Goal: Information Seeking & Learning: Find specific fact

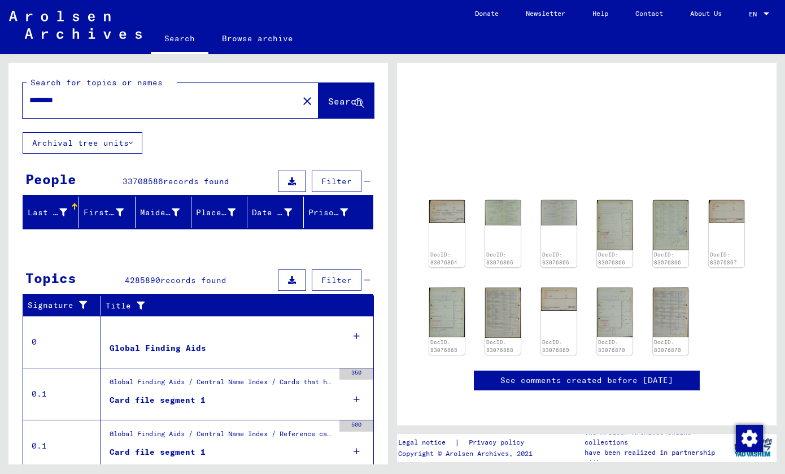
click at [207, 108] on div "********" at bounding box center [157, 100] width 269 height 25
drag, startPoint x: 207, startPoint y: 108, endPoint x: 170, endPoint y: 75, distance: 50.4
click at [206, 108] on div "********" at bounding box center [157, 100] width 269 height 25
click at [164, 88] on div "Search for topics or names" at bounding box center [102, 83] width 150 height 12
click at [162, 100] on input "********" at bounding box center [160, 100] width 262 height 12
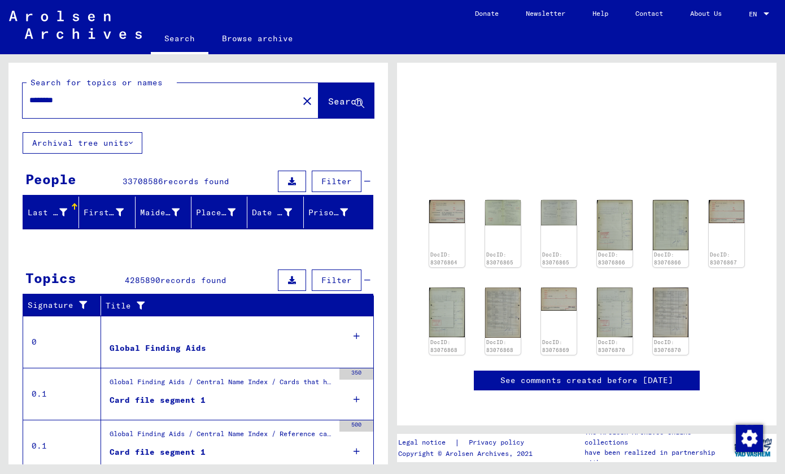
click at [162, 100] on input "********" at bounding box center [160, 100] width 262 height 12
type input "******"
click at [335, 103] on span "Search" at bounding box center [345, 100] width 34 height 11
click at [355, 105] on icon at bounding box center [360, 104] width 10 height 10
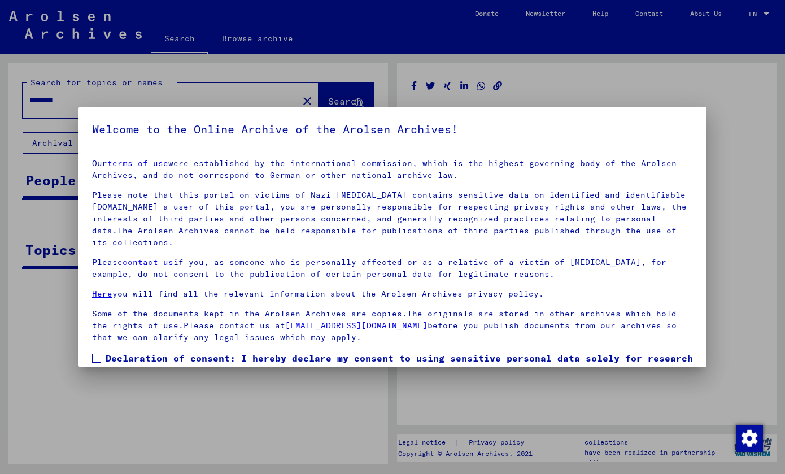
scroll to position [66, 0]
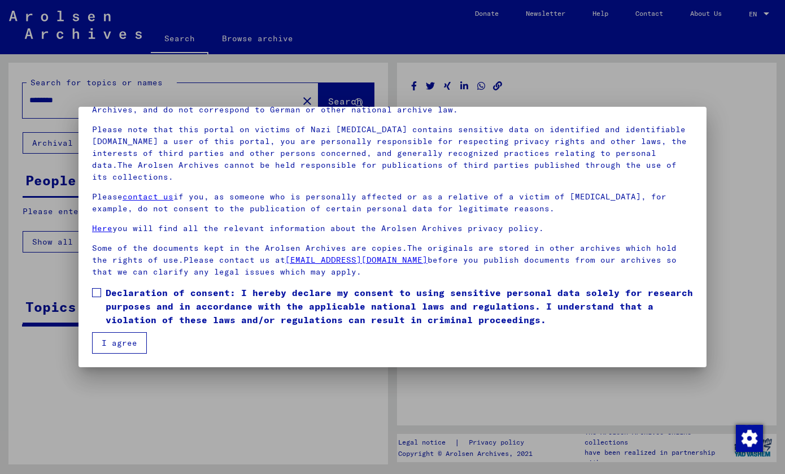
click at [120, 341] on button "I agree" at bounding box center [119, 342] width 55 height 21
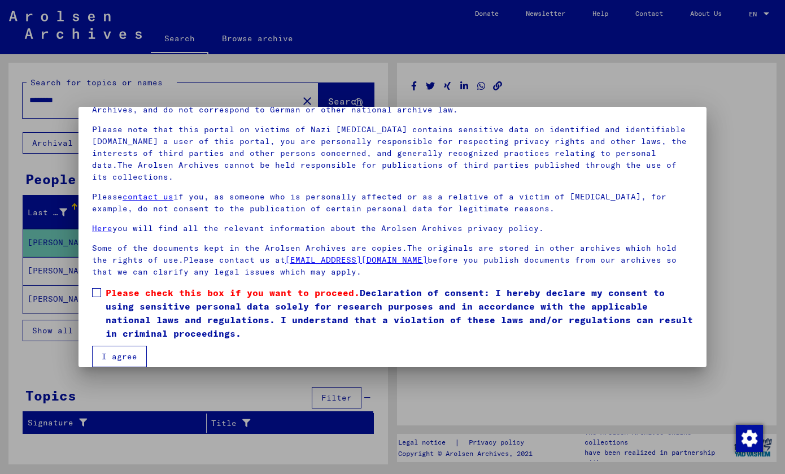
click at [103, 297] on label "Please check this box if you want to proceed. Declaration of consent: I hereby …" at bounding box center [392, 313] width 601 height 54
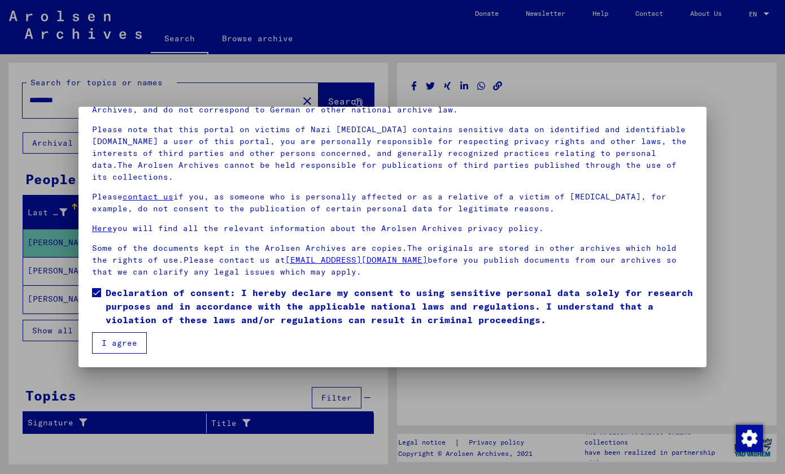
click at [114, 344] on button "I agree" at bounding box center [119, 342] width 55 height 21
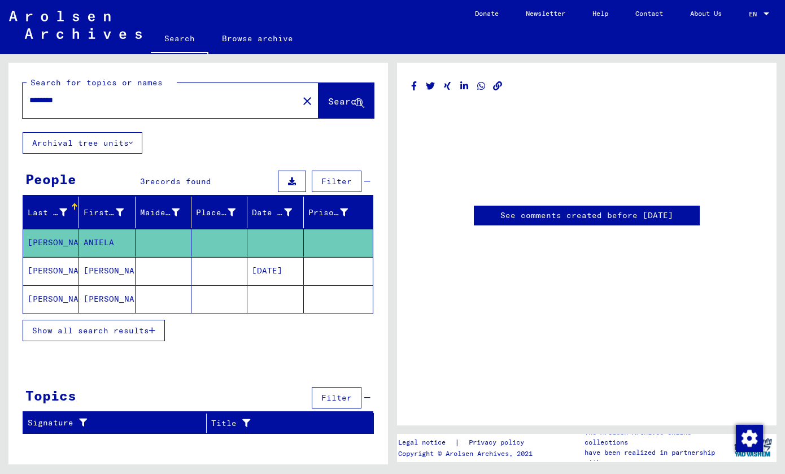
click at [101, 98] on input "********" at bounding box center [160, 100] width 262 height 12
type input "******"
click at [352, 97] on span "Search" at bounding box center [345, 100] width 34 height 11
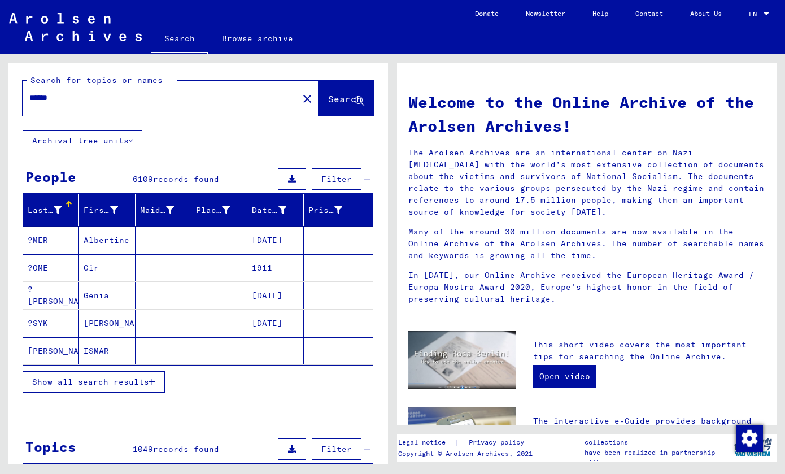
scroll to position [12, 0]
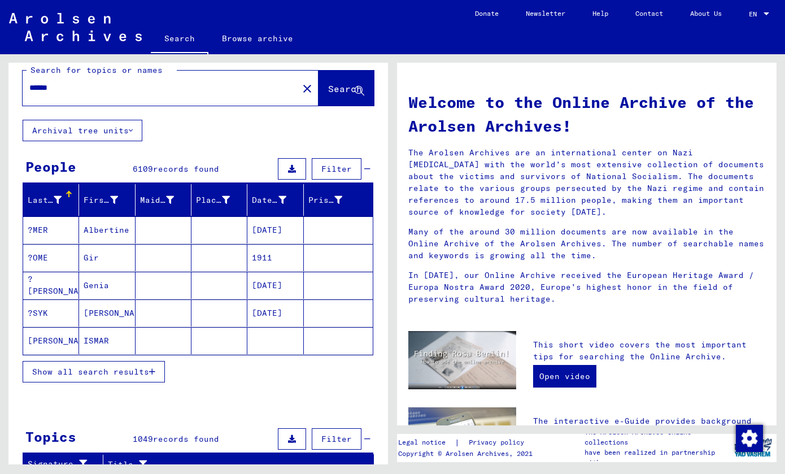
click at [270, 314] on mat-cell "[DATE]" at bounding box center [276, 312] width 56 height 27
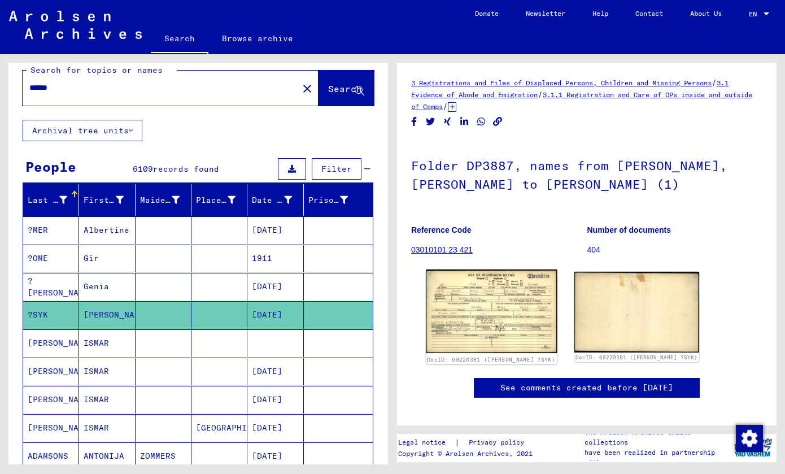
click at [491, 306] on img at bounding box center [491, 312] width 131 height 84
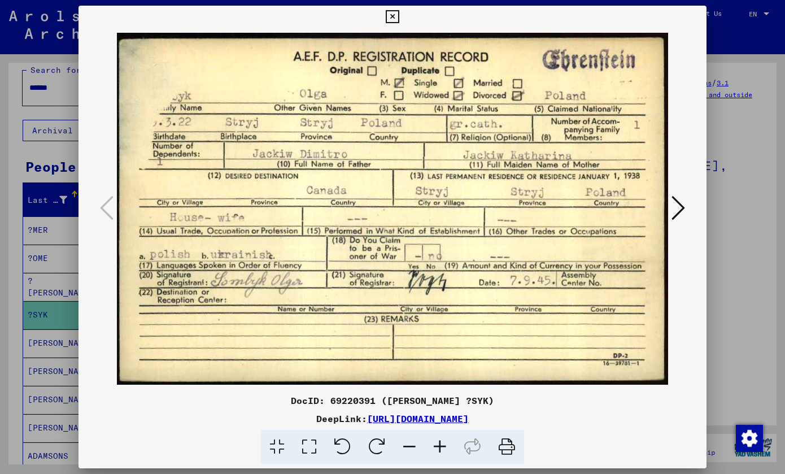
click at [399, 15] on icon at bounding box center [392, 17] width 13 height 14
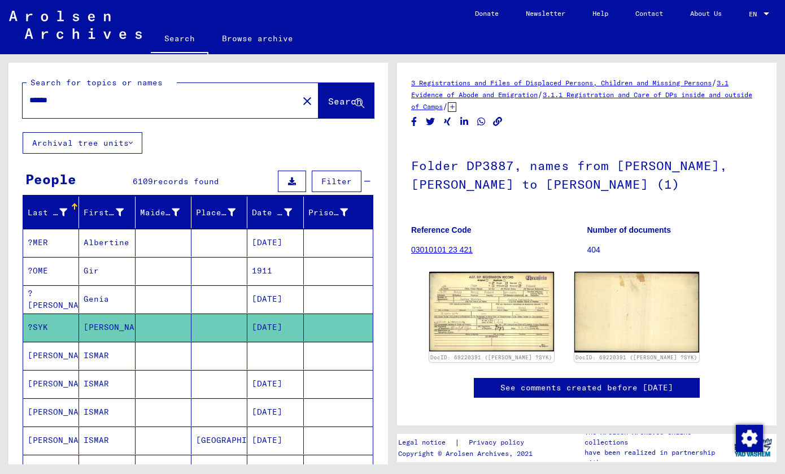
click at [159, 105] on input "******" at bounding box center [160, 100] width 262 height 12
click at [312, 180] on button "Filter" at bounding box center [337, 181] width 50 height 21
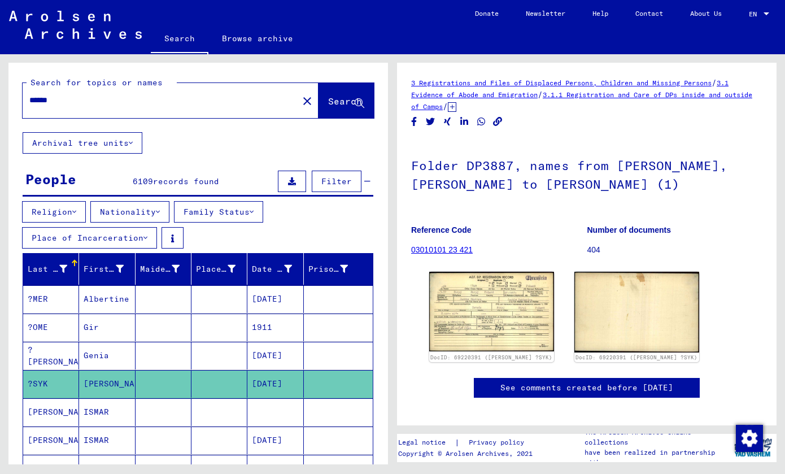
click at [322, 180] on span "Filter" at bounding box center [337, 181] width 31 height 10
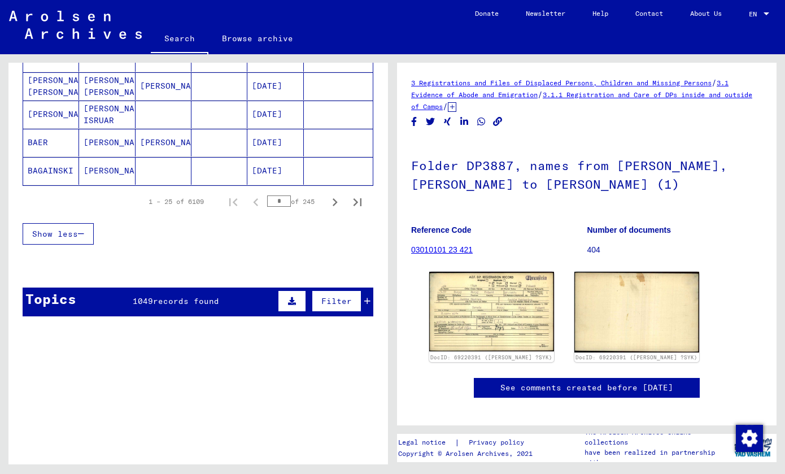
scroll to position [748, 0]
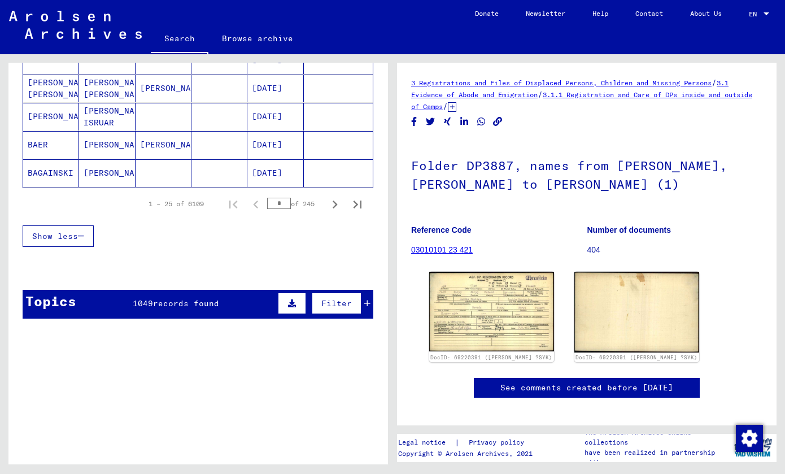
click at [312, 306] on button "Filter" at bounding box center [337, 303] width 50 height 21
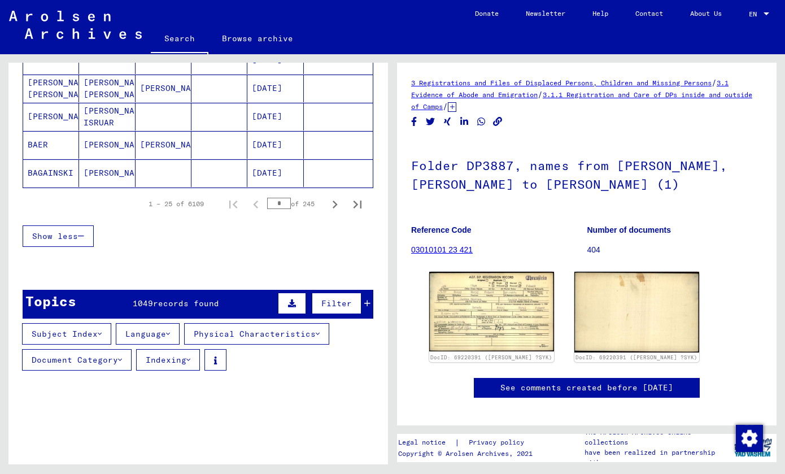
click at [189, 356] on button "Indexing" at bounding box center [168, 359] width 64 height 21
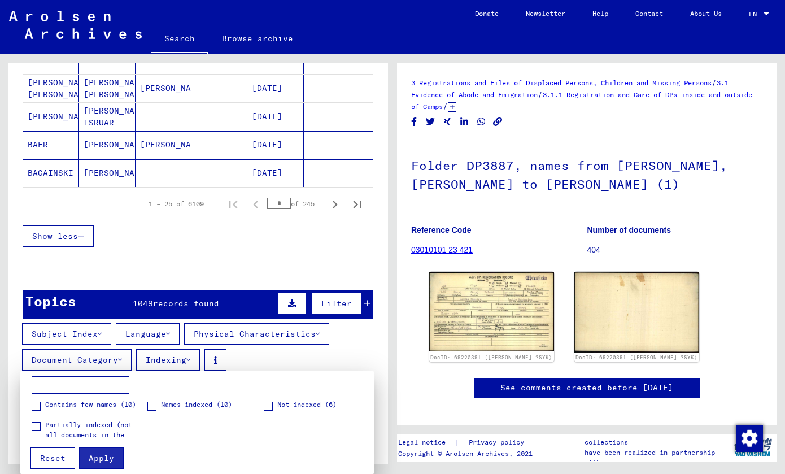
click at [196, 362] on div at bounding box center [392, 237] width 785 height 474
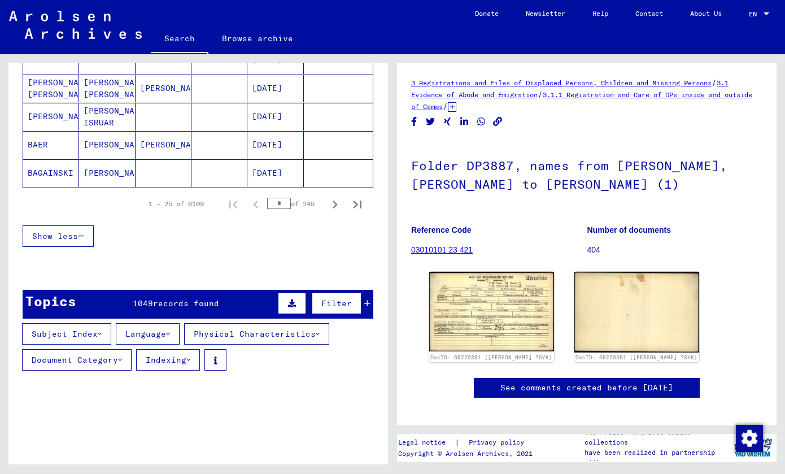
click at [262, 332] on button "Physical Characteristics" at bounding box center [256, 333] width 145 height 21
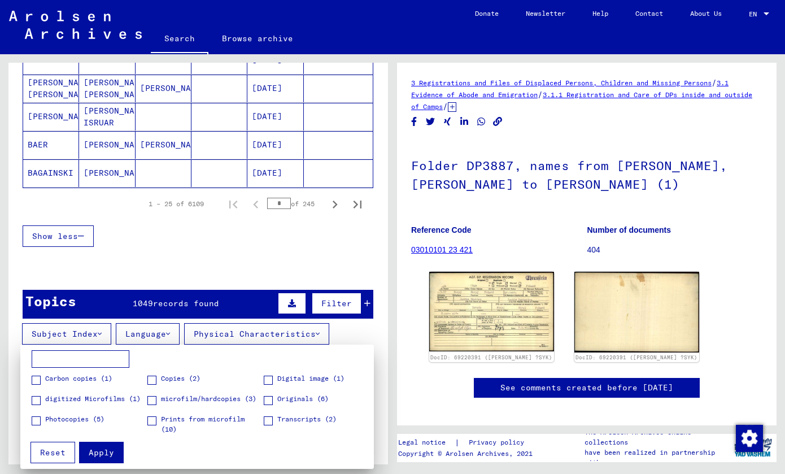
click at [262, 332] on div at bounding box center [392, 237] width 785 height 474
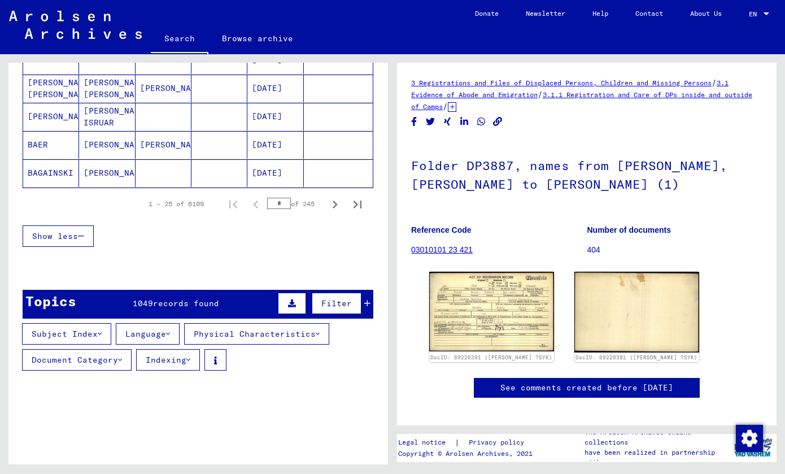
click at [180, 329] on button "Language" at bounding box center [148, 333] width 64 height 21
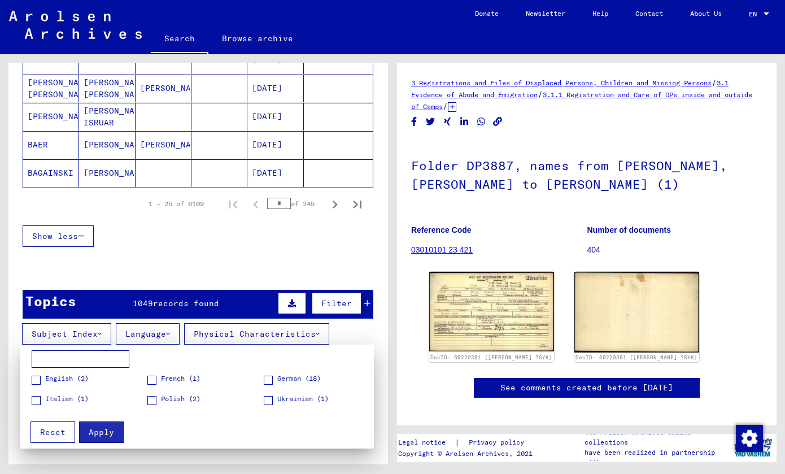
click at [180, 329] on div at bounding box center [392, 237] width 785 height 474
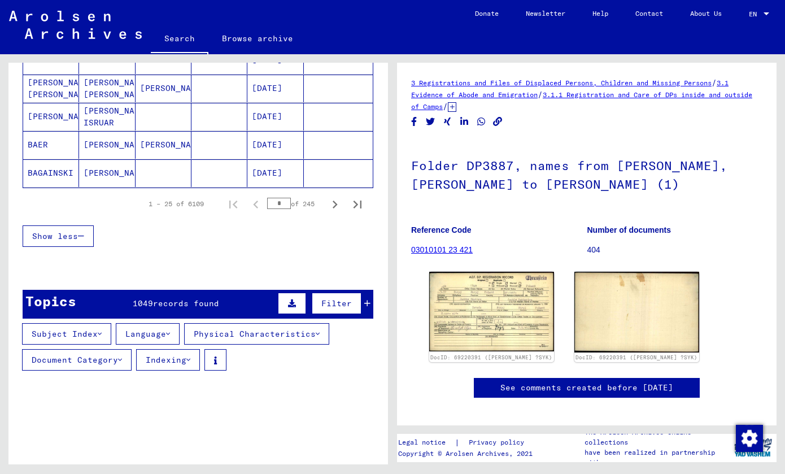
click at [123, 330] on button "Language" at bounding box center [148, 333] width 64 height 21
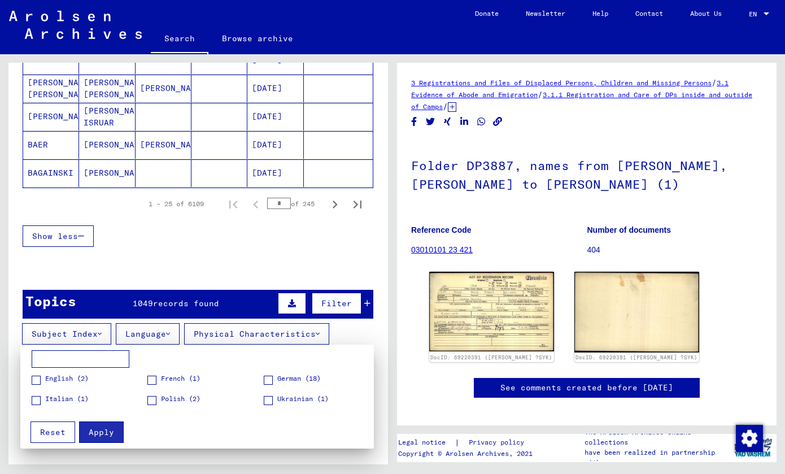
click at [105, 333] on div at bounding box center [392, 237] width 785 height 474
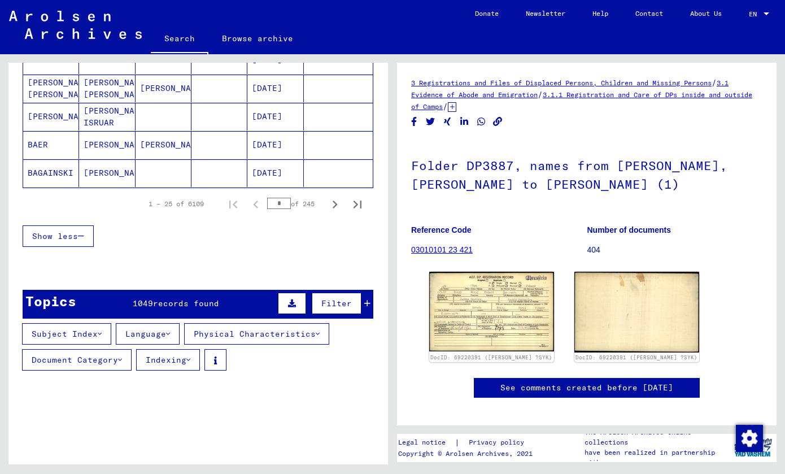
click at [94, 333] on button "Subject Index" at bounding box center [66, 333] width 89 height 21
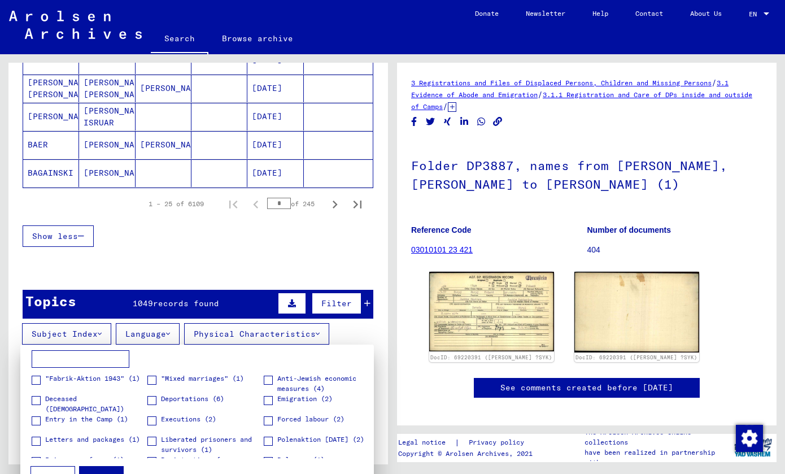
click at [94, 333] on div at bounding box center [392, 237] width 785 height 474
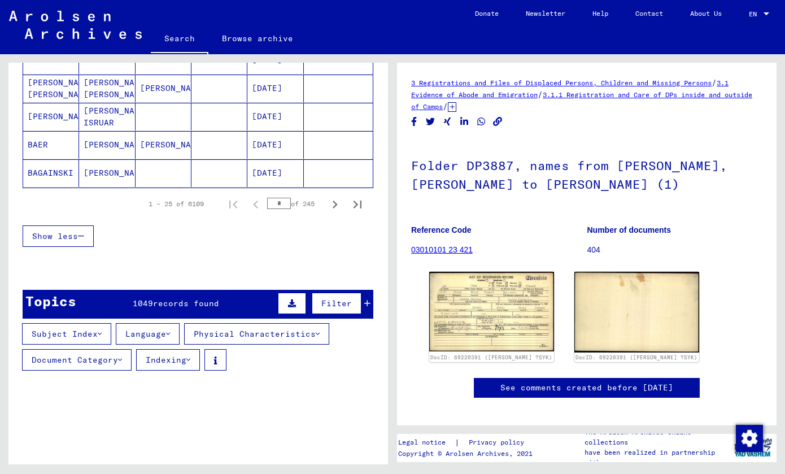
click at [90, 355] on button "Document Category" at bounding box center [77, 359] width 110 height 21
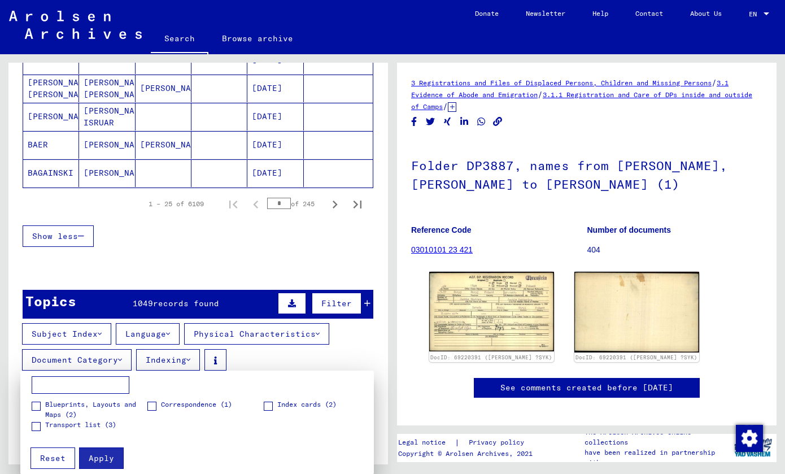
click at [90, 355] on div at bounding box center [392, 237] width 785 height 474
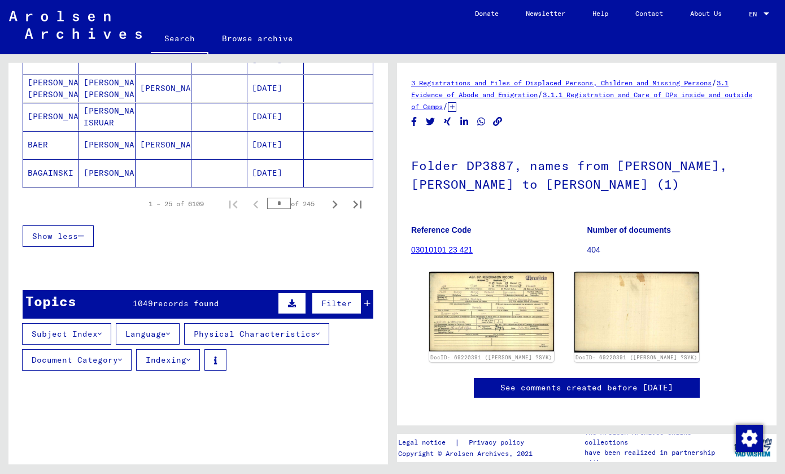
scroll to position [0, 0]
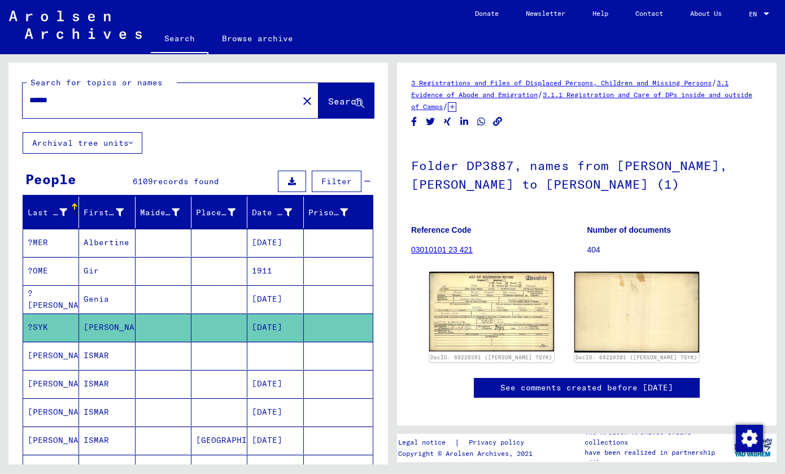
click at [114, 99] on input "******" at bounding box center [160, 100] width 262 height 12
click at [109, 142] on button "Archival tree units" at bounding box center [83, 142] width 120 height 21
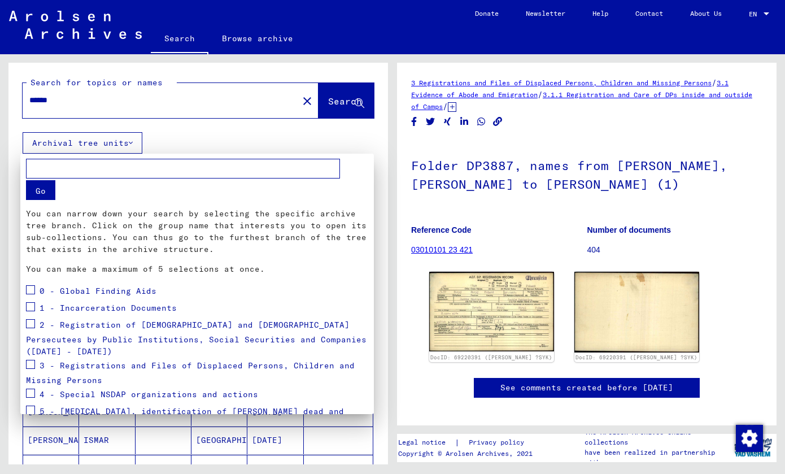
click at [109, 142] on div at bounding box center [392, 237] width 785 height 474
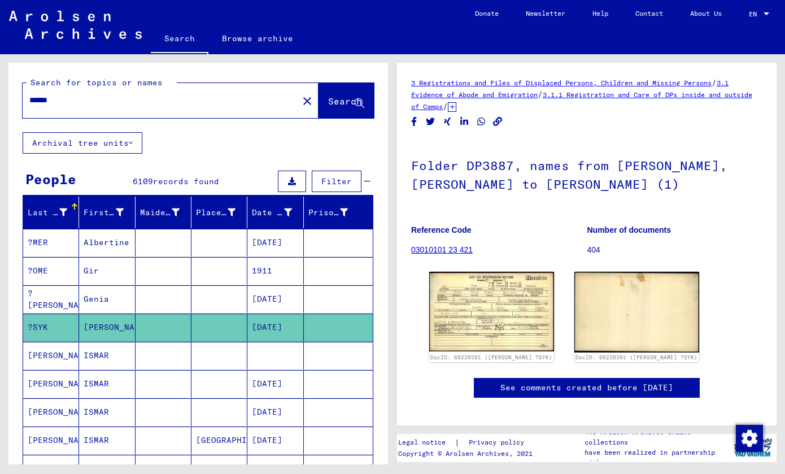
drag, startPoint x: 189, startPoint y: 60, endPoint x: 184, endPoint y: 45, distance: 15.5
click at [189, 60] on div "Search for topics or names ****** close Search Archival tree units People 6109 …" at bounding box center [196, 259] width 393 height 410
click at [183, 42] on link "Search" at bounding box center [180, 39] width 58 height 29
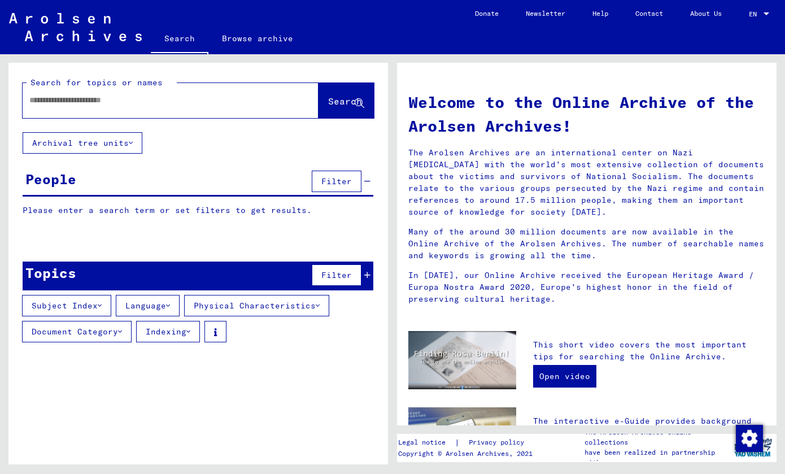
click at [102, 103] on input "text" at bounding box center [156, 100] width 255 height 12
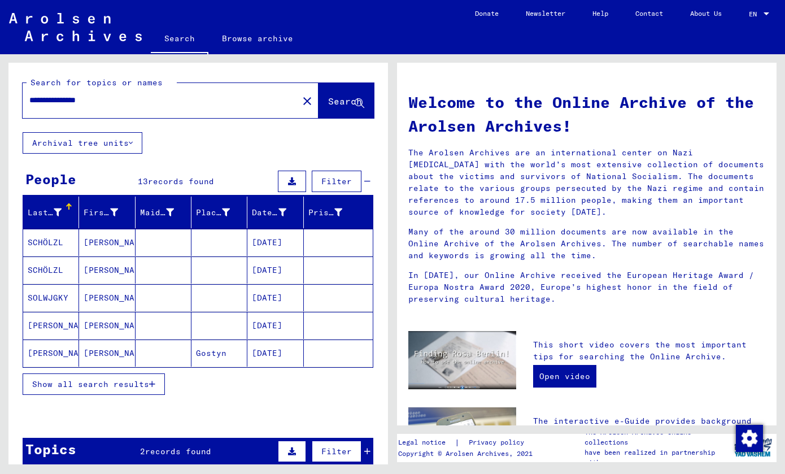
click at [77, 102] on input "**********" at bounding box center [156, 100] width 255 height 12
type input "**********"
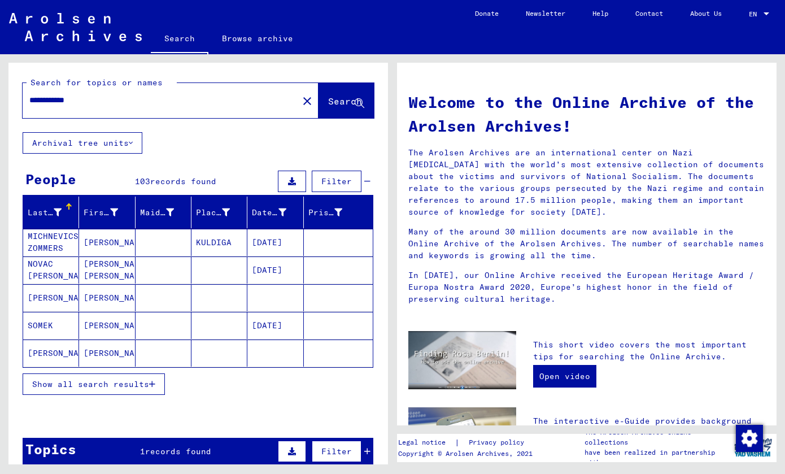
click at [160, 362] on mat-cell at bounding box center [164, 353] width 56 height 27
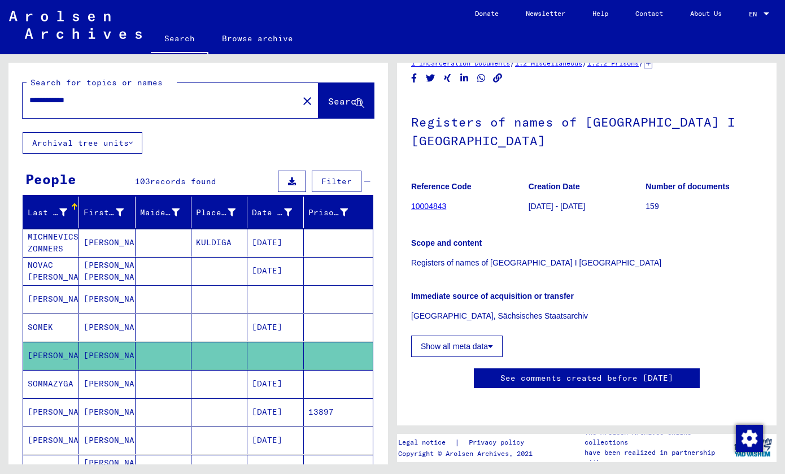
scroll to position [72, 0]
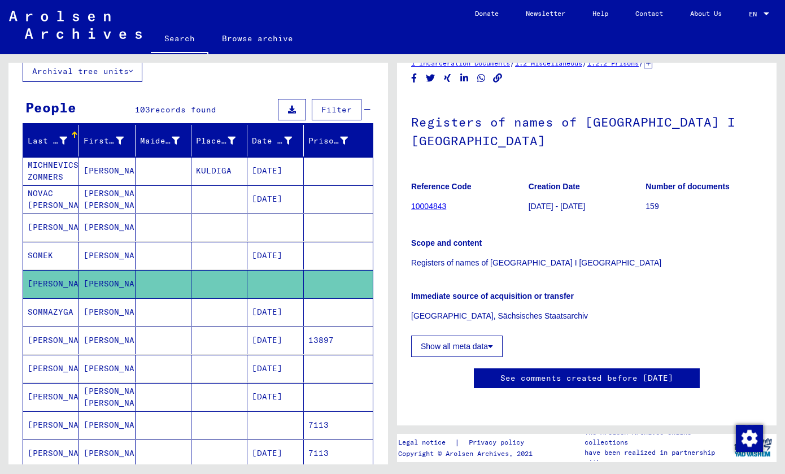
click at [263, 341] on mat-cell "[DATE]" at bounding box center [276, 341] width 56 height 28
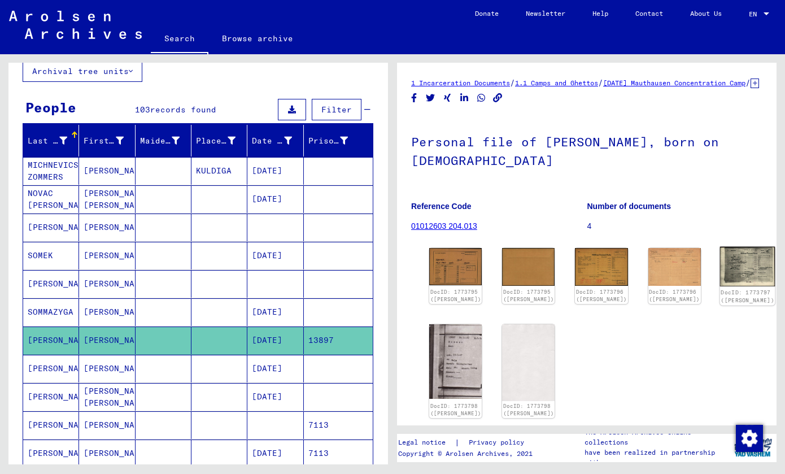
click at [720, 273] on img at bounding box center [747, 267] width 55 height 40
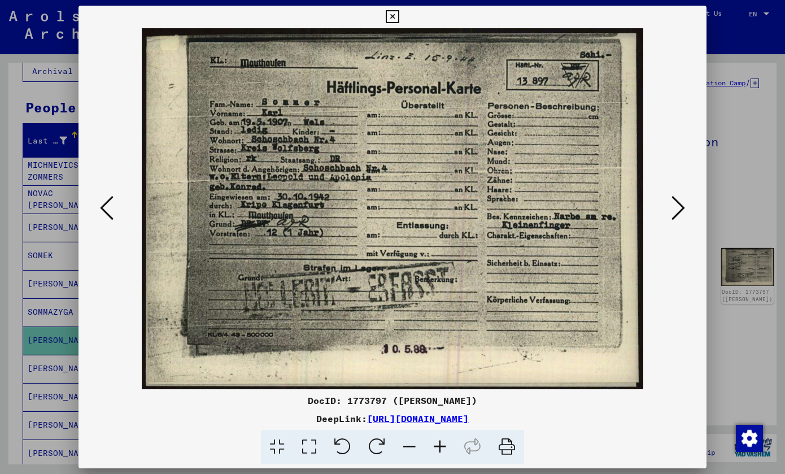
click at [402, 16] on button at bounding box center [393, 17] width 20 height 23
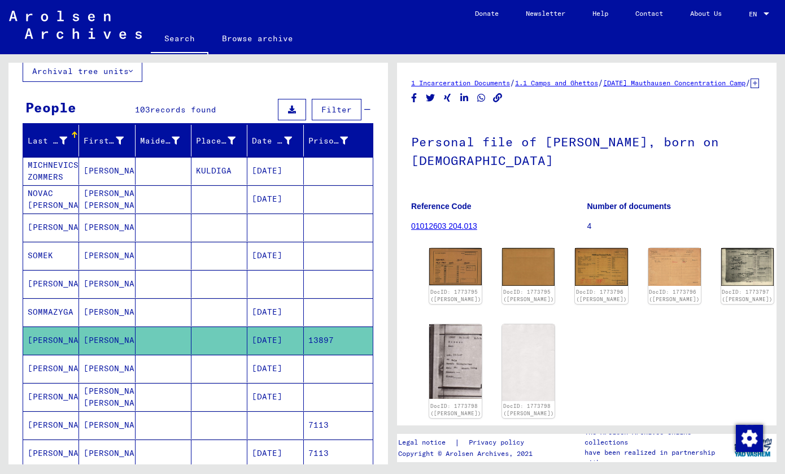
click at [227, 360] on mat-cell at bounding box center [220, 369] width 56 height 28
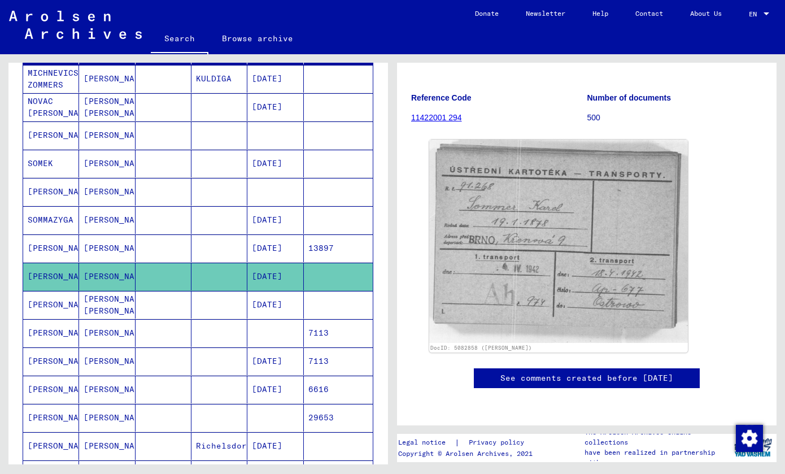
scroll to position [186, 0]
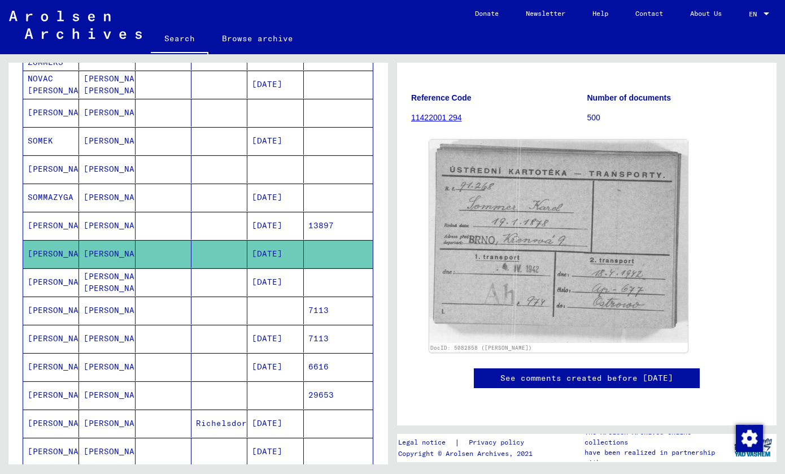
click at [312, 311] on mat-cell "7113" at bounding box center [338, 311] width 69 height 28
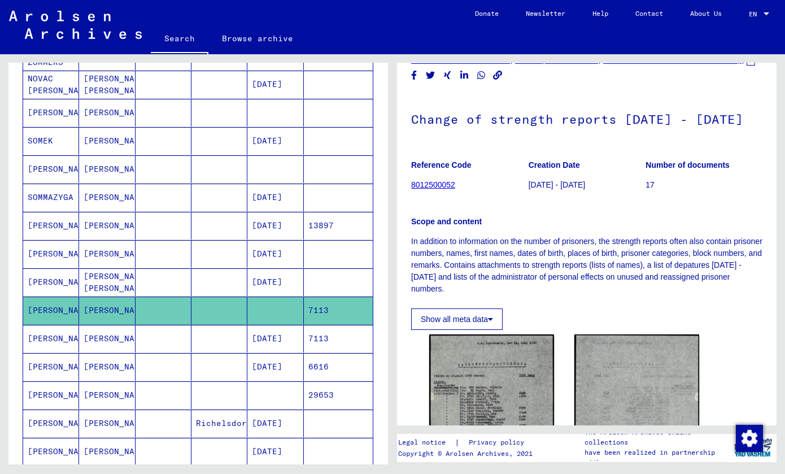
scroll to position [170, 0]
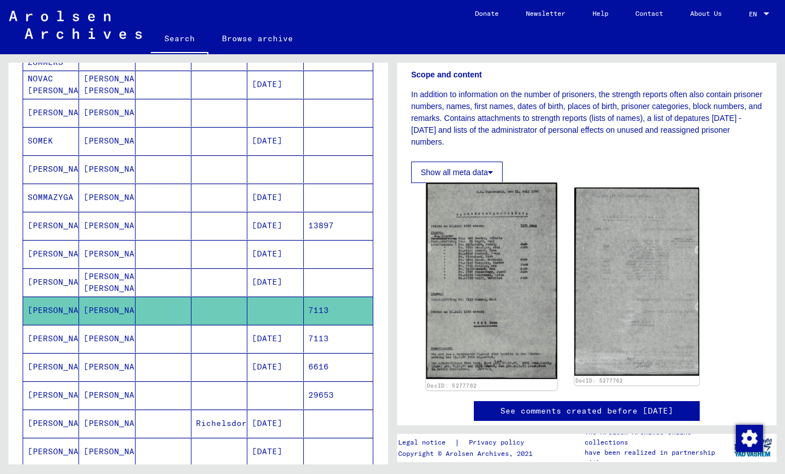
click at [490, 322] on img at bounding box center [491, 281] width 131 height 196
click at [505, 283] on img at bounding box center [491, 281] width 131 height 196
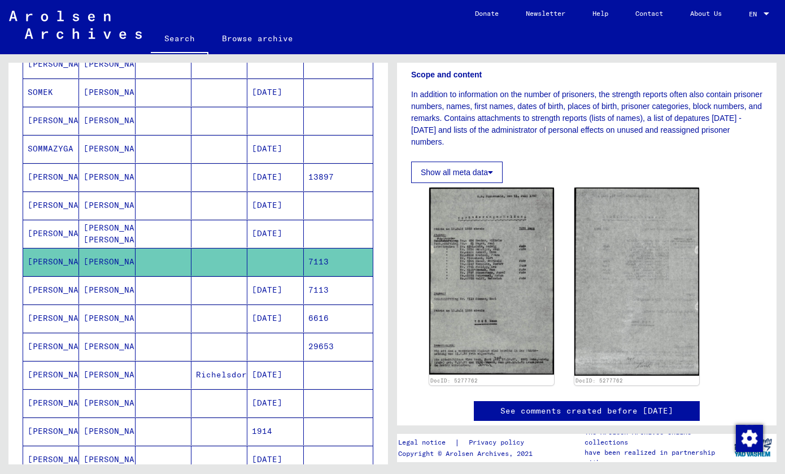
scroll to position [237, 0]
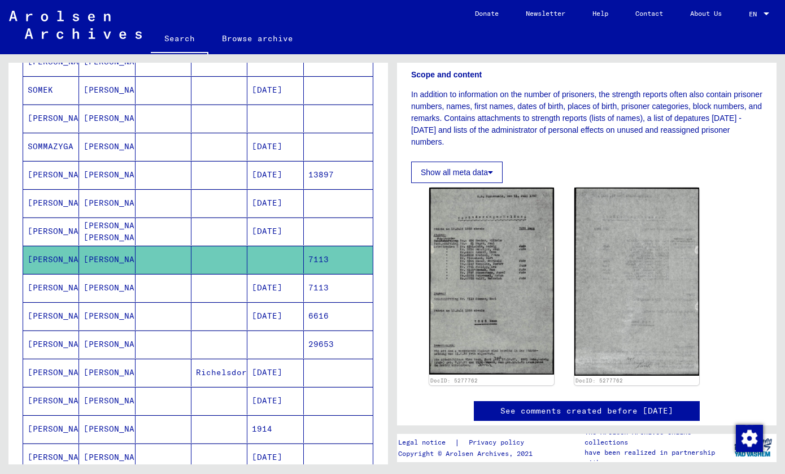
click at [294, 294] on mat-cell "[DATE]" at bounding box center [276, 288] width 56 height 28
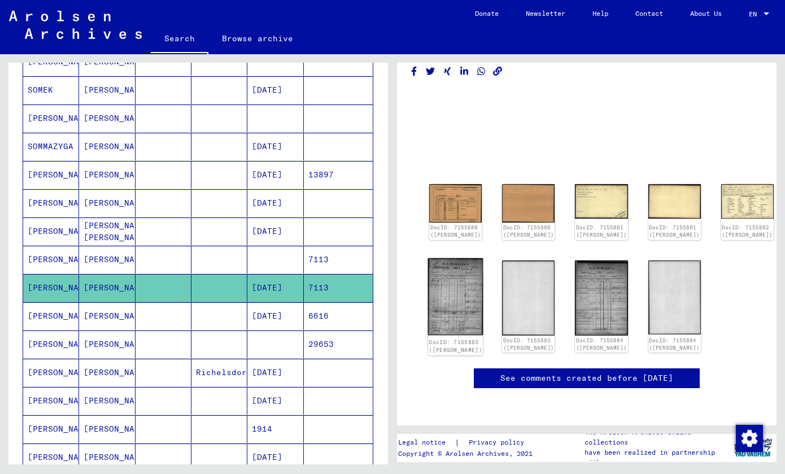
click at [442, 258] on img at bounding box center [455, 296] width 55 height 77
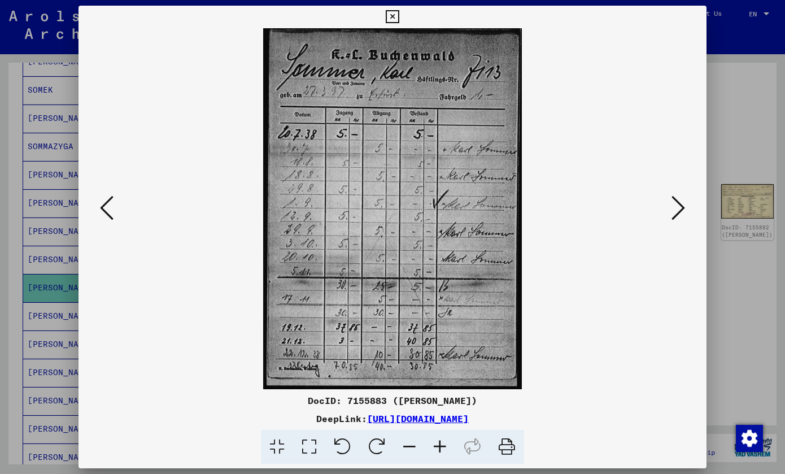
click at [678, 211] on icon at bounding box center [679, 207] width 14 height 27
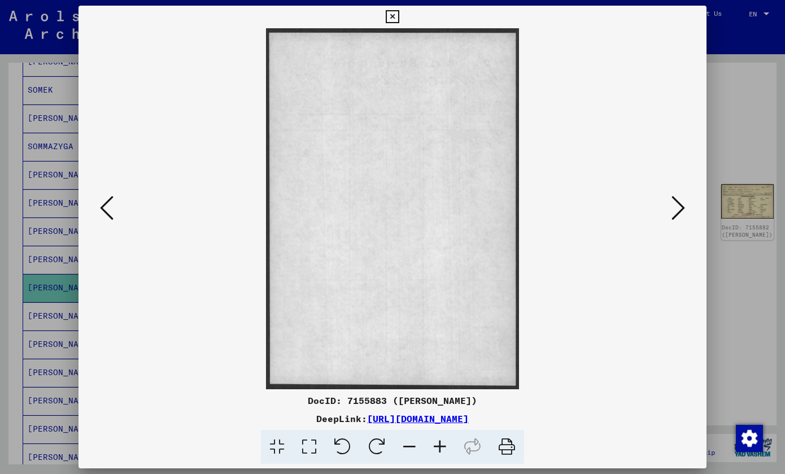
click at [678, 211] on icon at bounding box center [679, 207] width 14 height 27
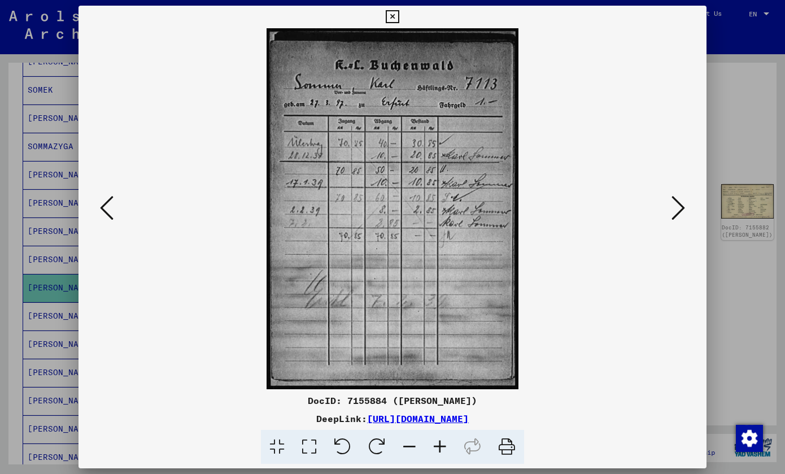
click at [678, 211] on icon at bounding box center [679, 207] width 14 height 27
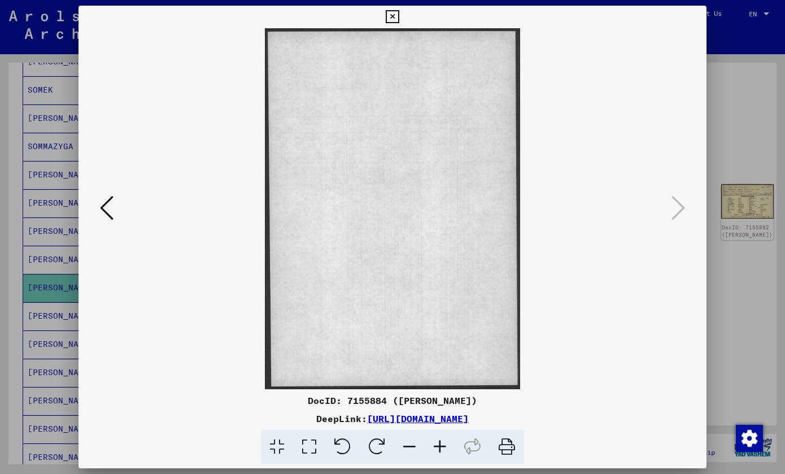
click at [105, 216] on icon at bounding box center [107, 207] width 14 height 27
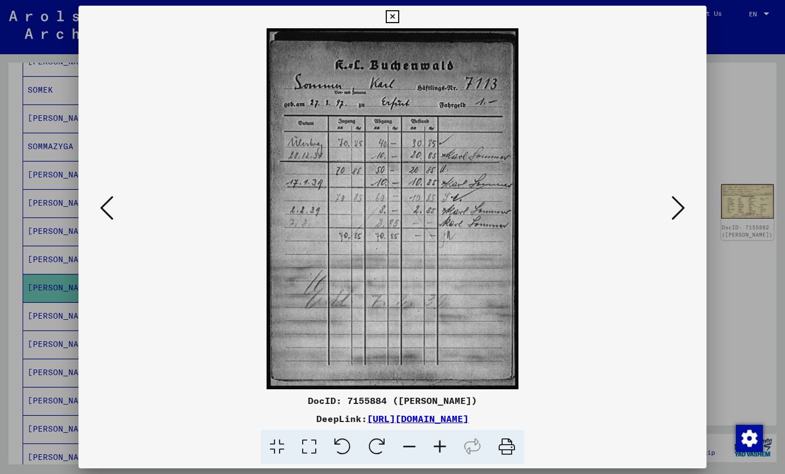
click at [105, 216] on icon at bounding box center [107, 207] width 14 height 27
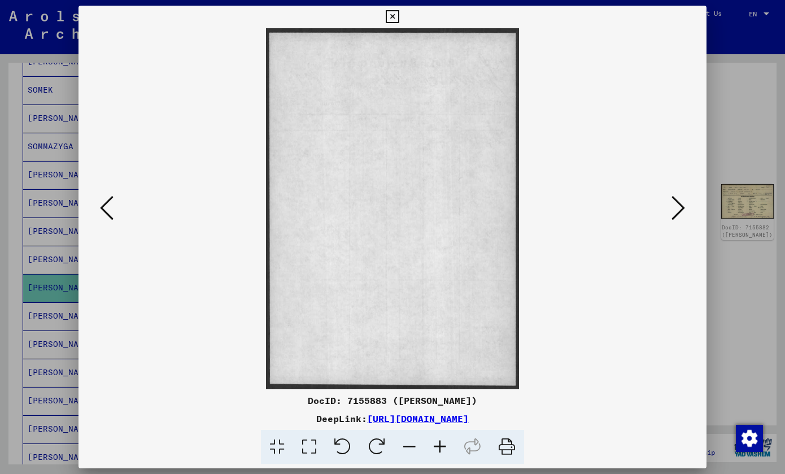
click at [105, 216] on icon at bounding box center [107, 207] width 14 height 27
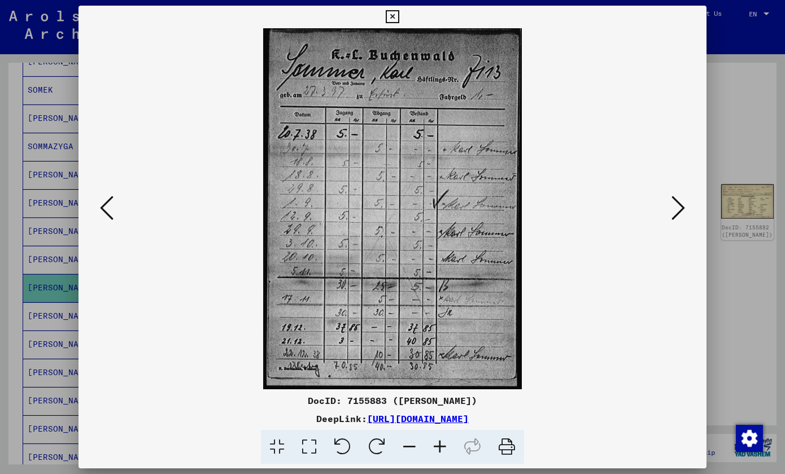
click at [105, 216] on icon at bounding box center [107, 207] width 14 height 27
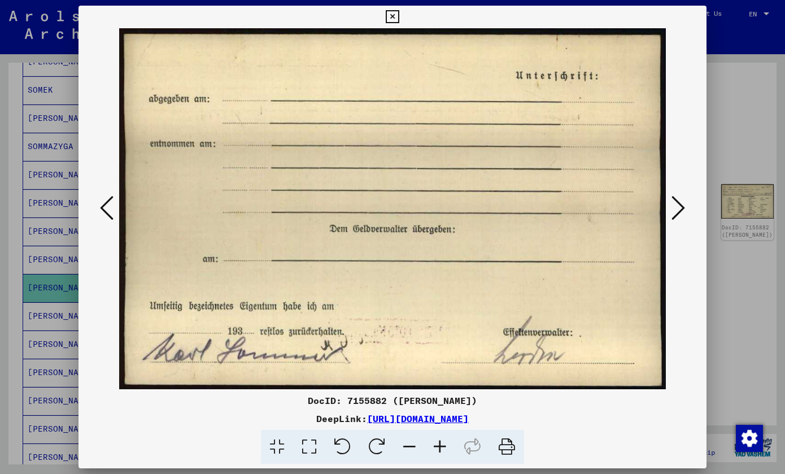
click at [107, 215] on icon at bounding box center [107, 207] width 14 height 27
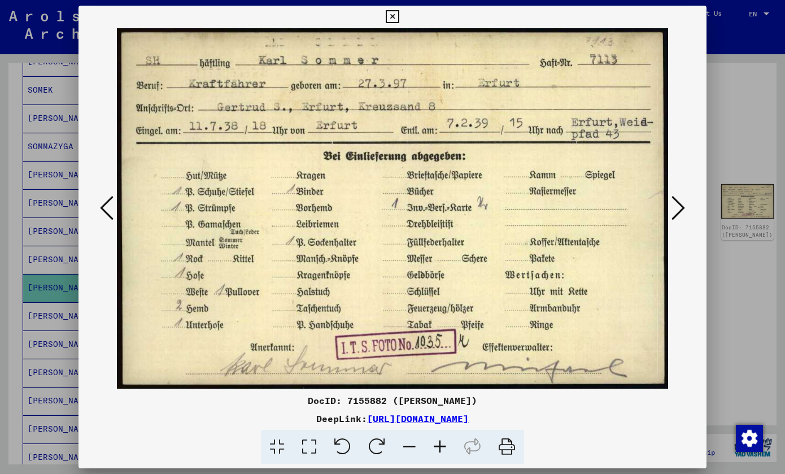
click at [108, 214] on icon at bounding box center [107, 207] width 14 height 27
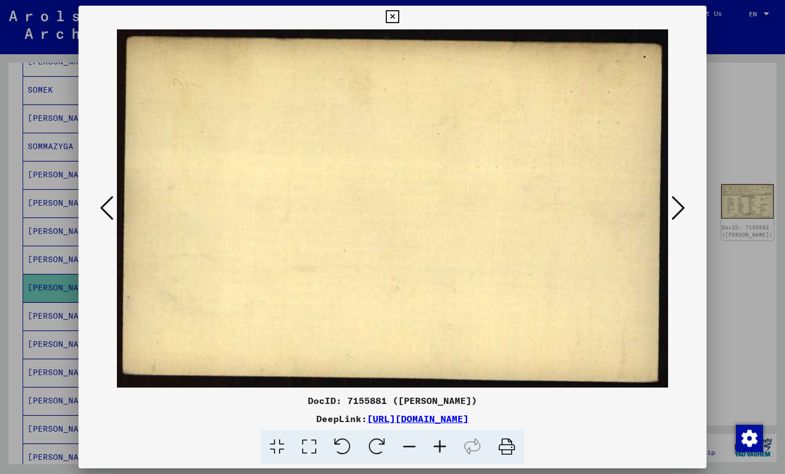
click at [399, 20] on icon at bounding box center [392, 17] width 13 height 14
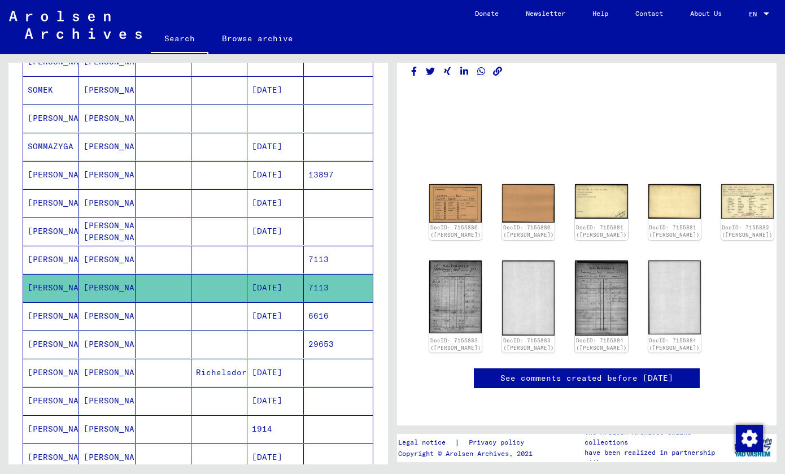
click at [257, 317] on mat-cell "[DATE]" at bounding box center [276, 316] width 56 height 28
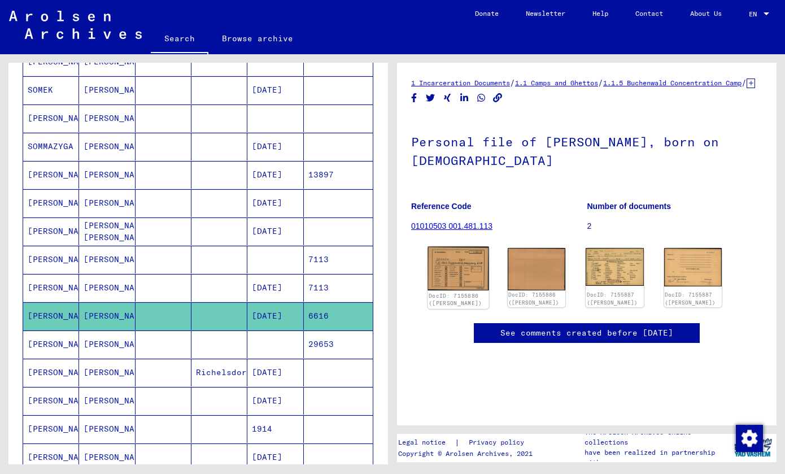
click at [475, 281] on img at bounding box center [458, 269] width 61 height 44
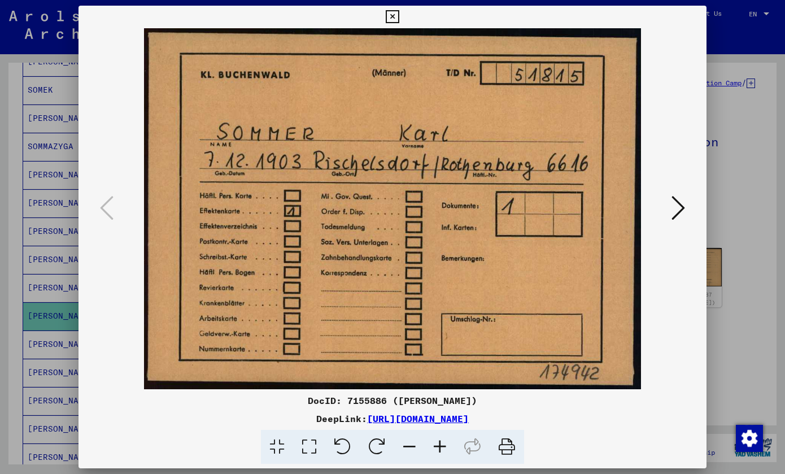
click at [399, 11] on icon at bounding box center [392, 17] width 13 height 14
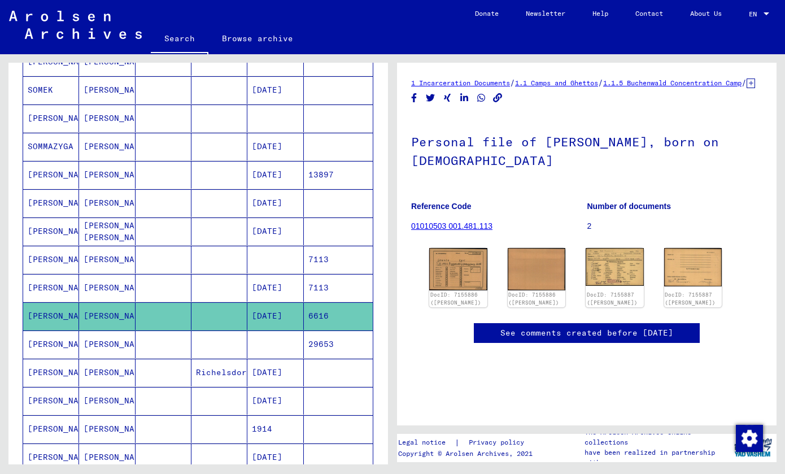
click at [263, 334] on mat-cell at bounding box center [276, 345] width 56 height 28
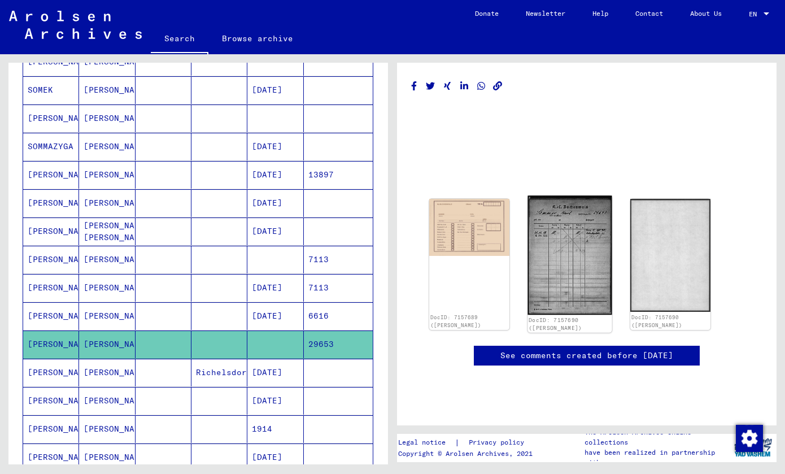
click at [567, 230] on img at bounding box center [570, 255] width 84 height 119
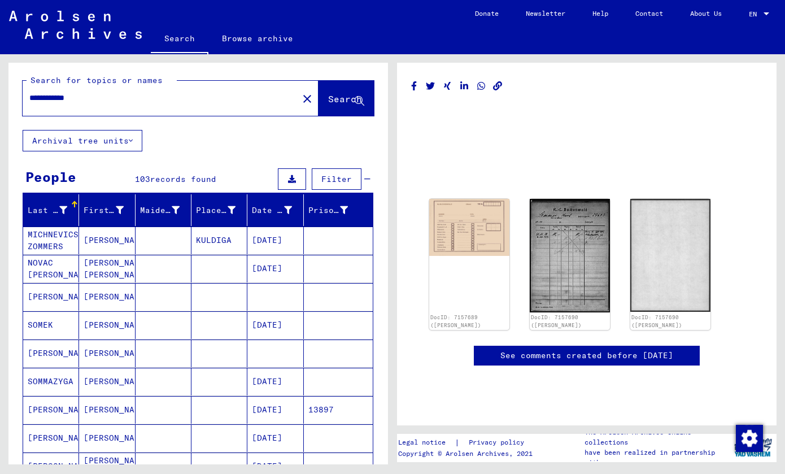
scroll to position [537, 0]
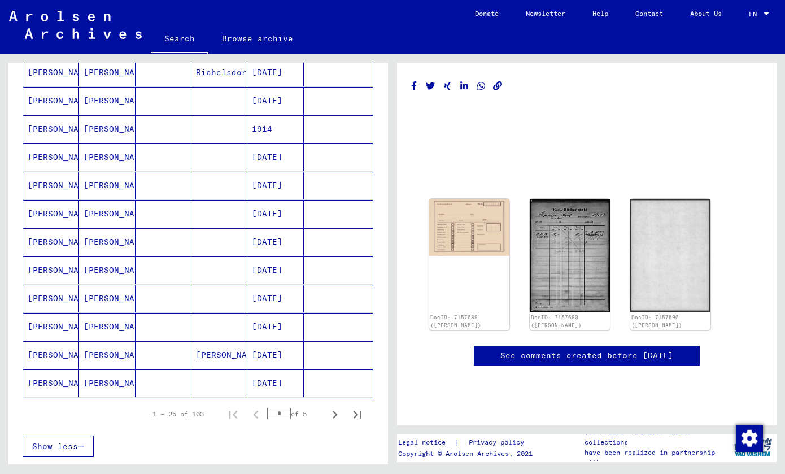
click at [267, 304] on mat-cell "[DATE]" at bounding box center [276, 299] width 56 height 28
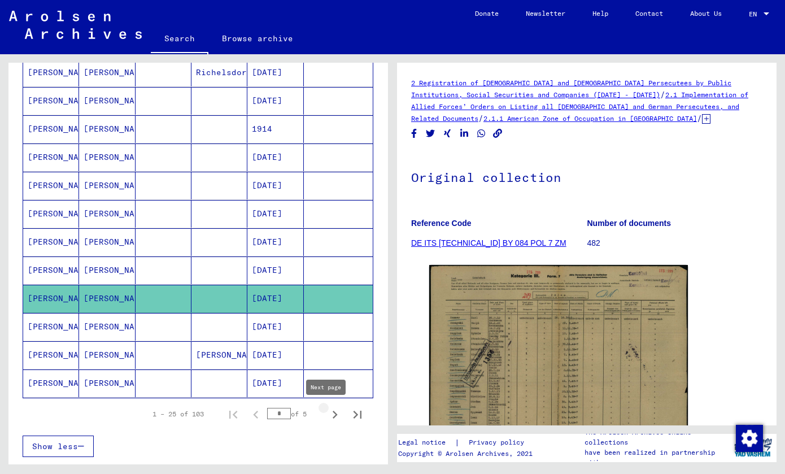
click at [327, 418] on icon "Next page" at bounding box center [335, 415] width 16 height 16
type input "*"
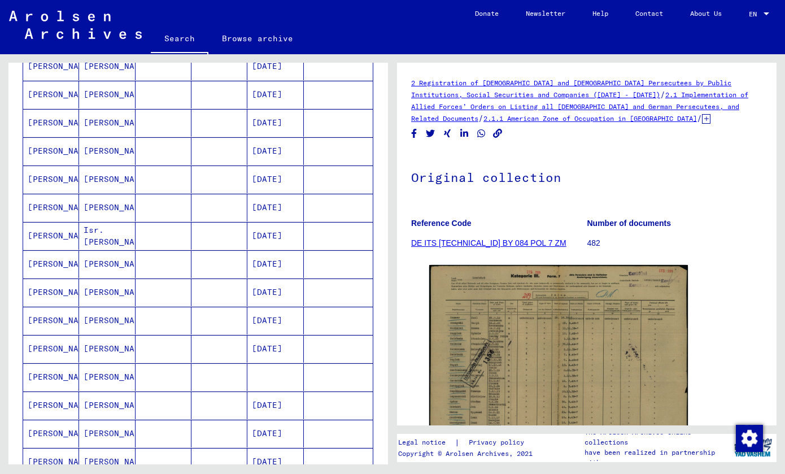
scroll to position [297, 0]
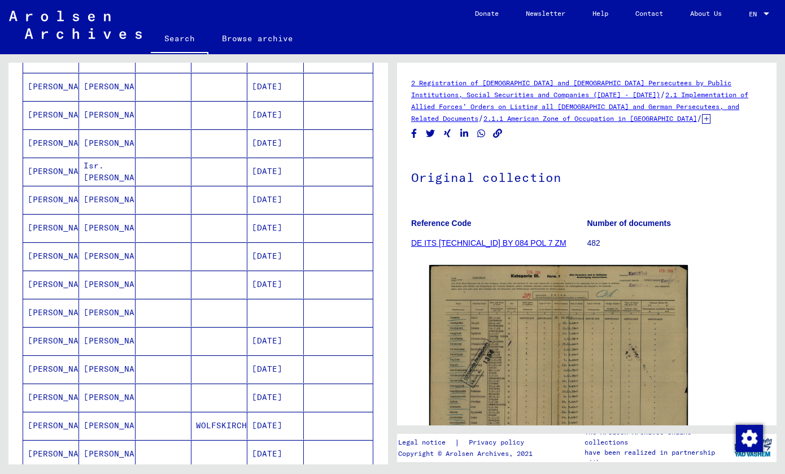
click at [275, 283] on mat-cell "[DATE]" at bounding box center [276, 285] width 56 height 28
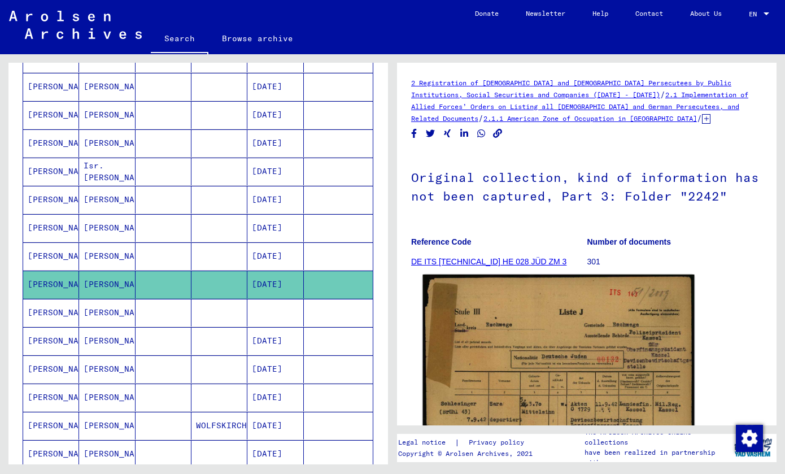
click at [574, 383] on img at bounding box center [559, 461] width 272 height 372
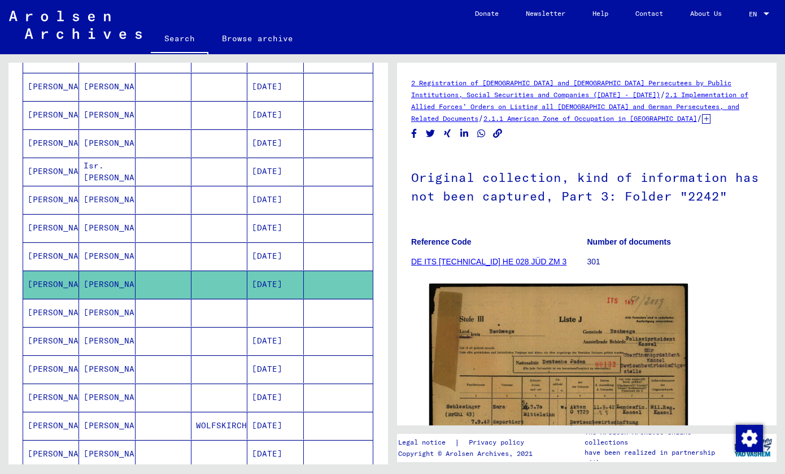
click at [215, 312] on mat-cell at bounding box center [220, 313] width 56 height 28
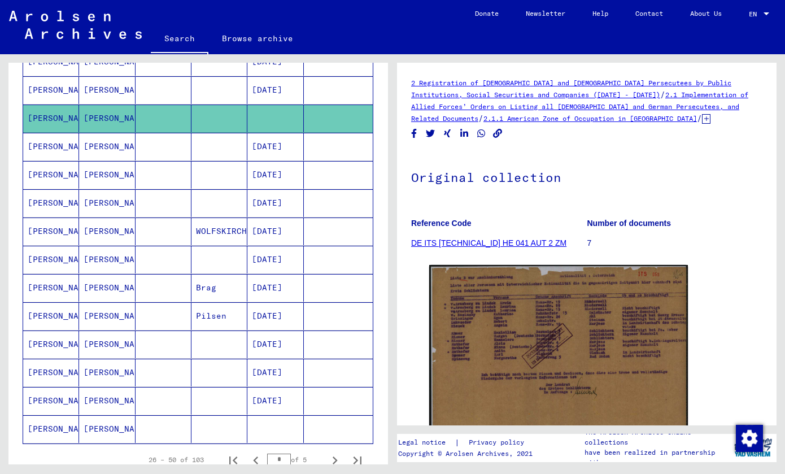
scroll to position [539, 0]
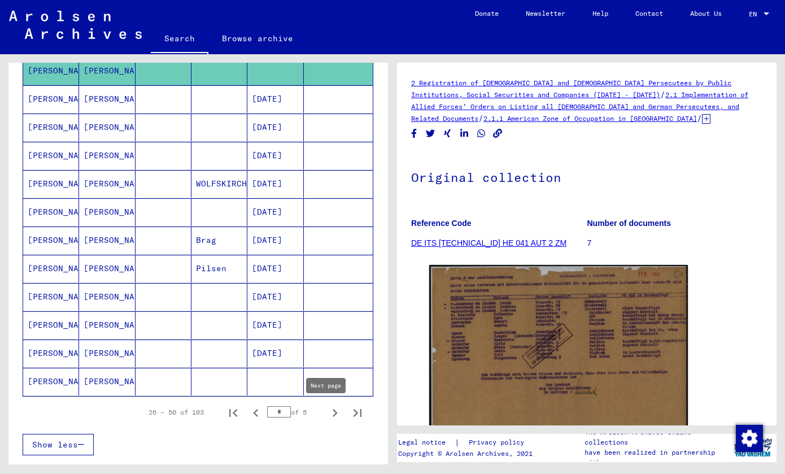
click at [327, 414] on icon "Next page" at bounding box center [335, 413] width 16 height 16
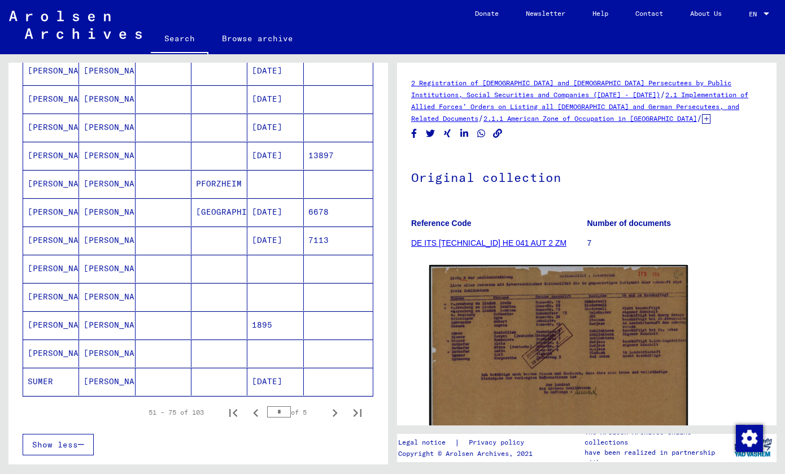
scroll to position [192, 0]
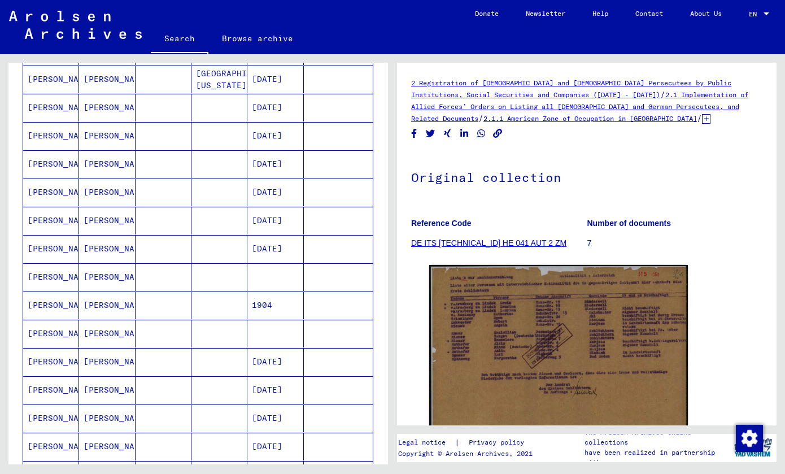
click at [284, 224] on mat-cell "[DATE]" at bounding box center [276, 221] width 56 height 28
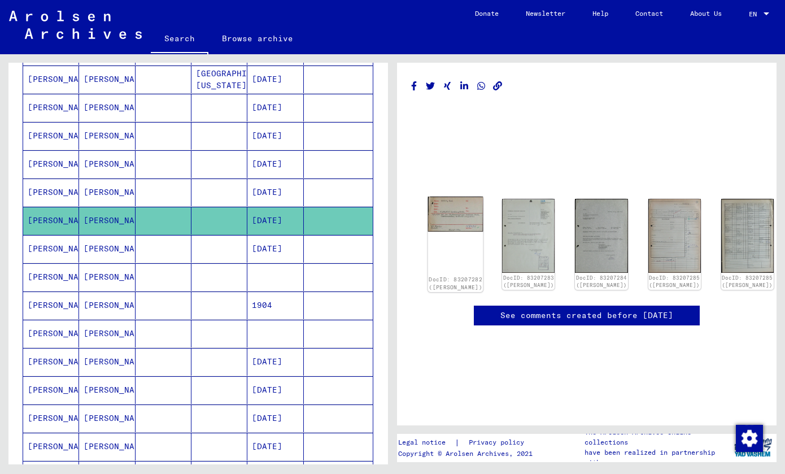
click at [461, 203] on img at bounding box center [455, 214] width 55 height 35
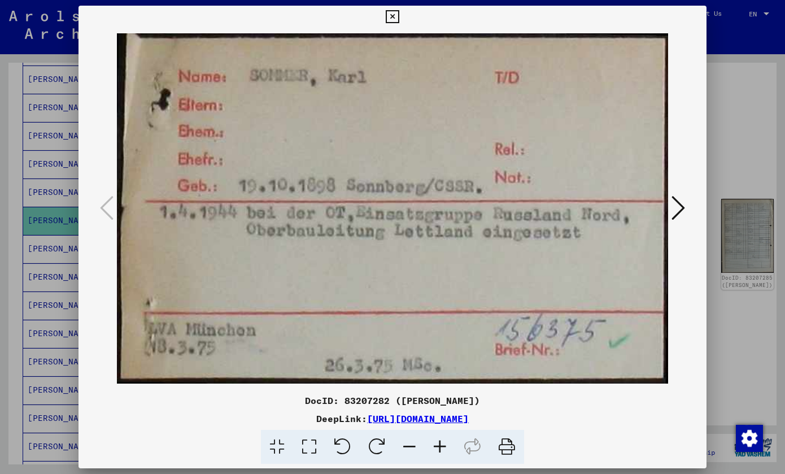
click at [679, 223] on button at bounding box center [678, 209] width 20 height 32
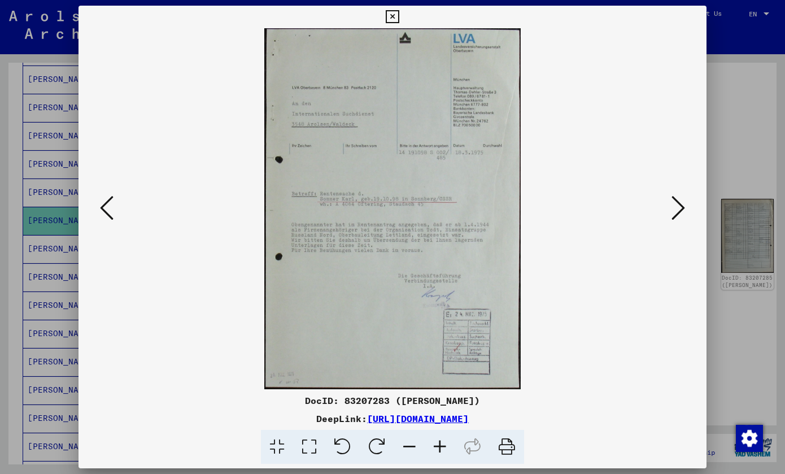
click at [679, 223] on button at bounding box center [678, 209] width 20 height 32
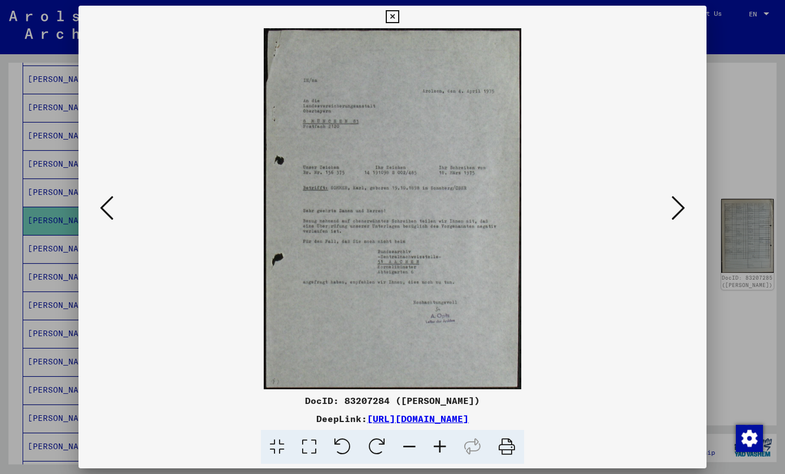
click at [679, 223] on button at bounding box center [678, 209] width 20 height 32
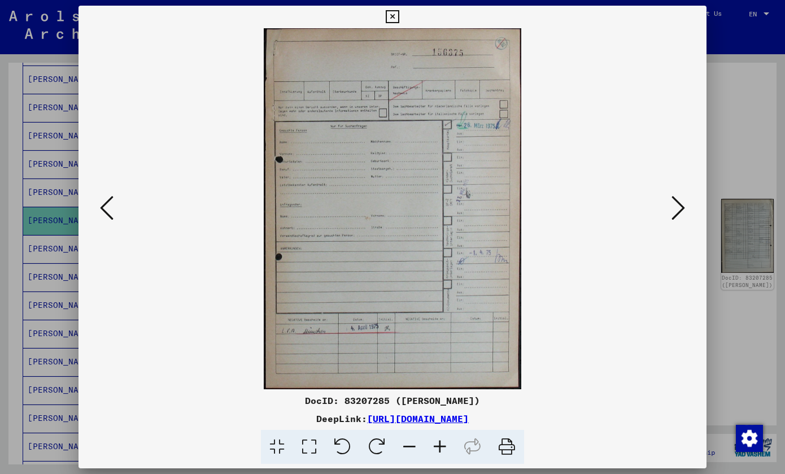
click at [679, 223] on button at bounding box center [678, 209] width 20 height 32
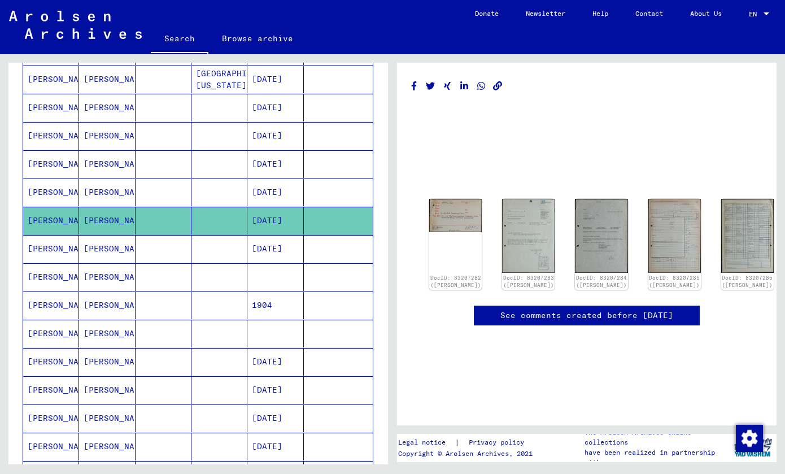
scroll to position [756, 0]
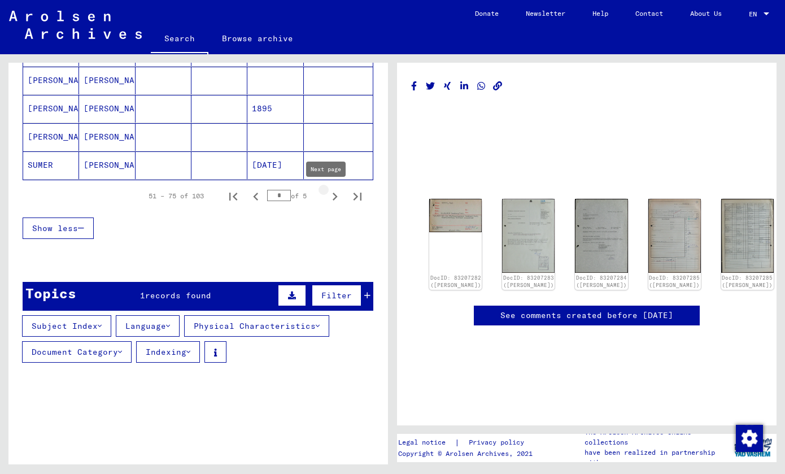
click at [327, 195] on icon "Next page" at bounding box center [335, 197] width 16 height 16
click at [327, 196] on icon "Next page" at bounding box center [335, 197] width 16 height 16
type input "*"
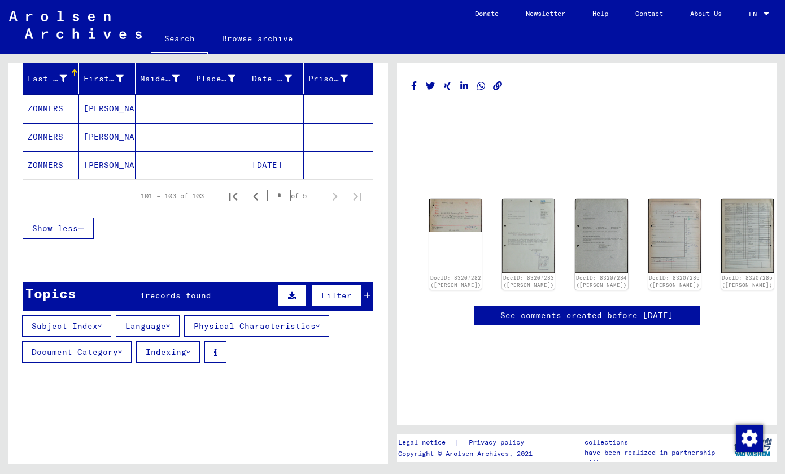
scroll to position [0, 0]
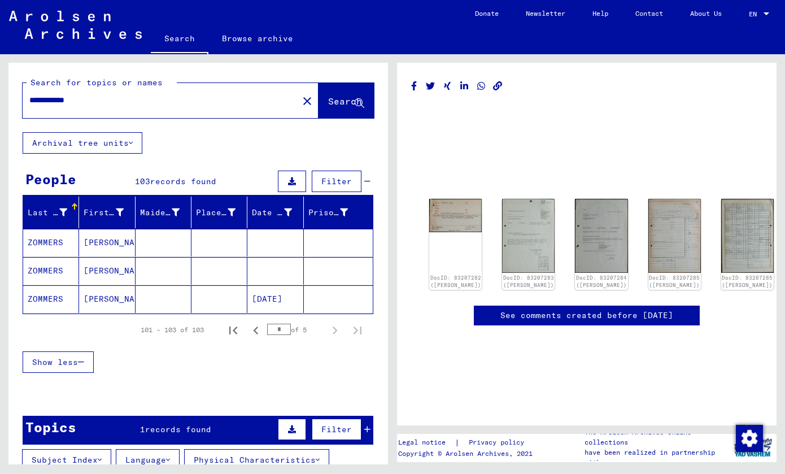
click at [81, 99] on input "**********" at bounding box center [160, 100] width 262 height 12
type input "********"
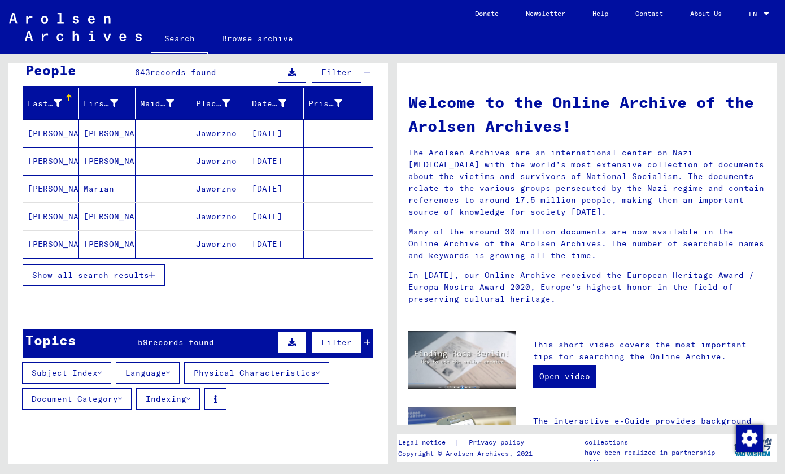
scroll to position [209, 0]
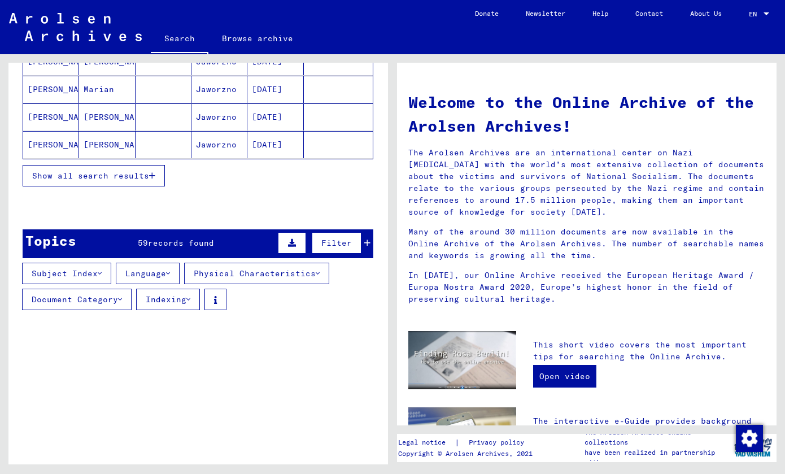
click at [94, 158] on mat-row "[PERSON_NAME] [DATE]" at bounding box center [198, 145] width 350 height 28
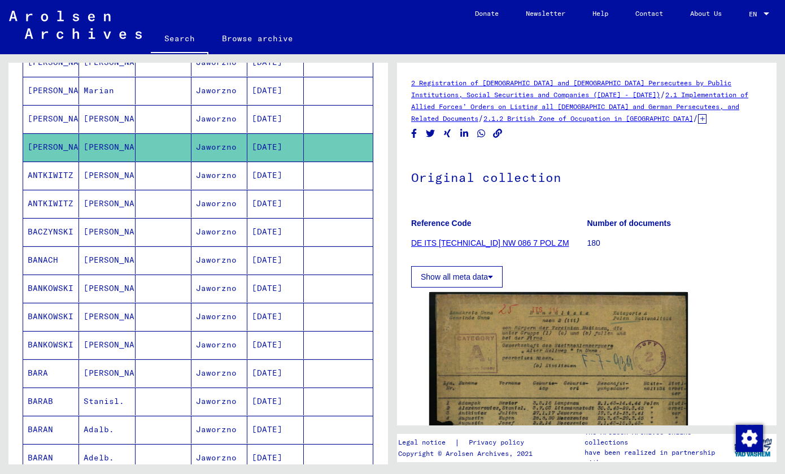
scroll to position [524, 0]
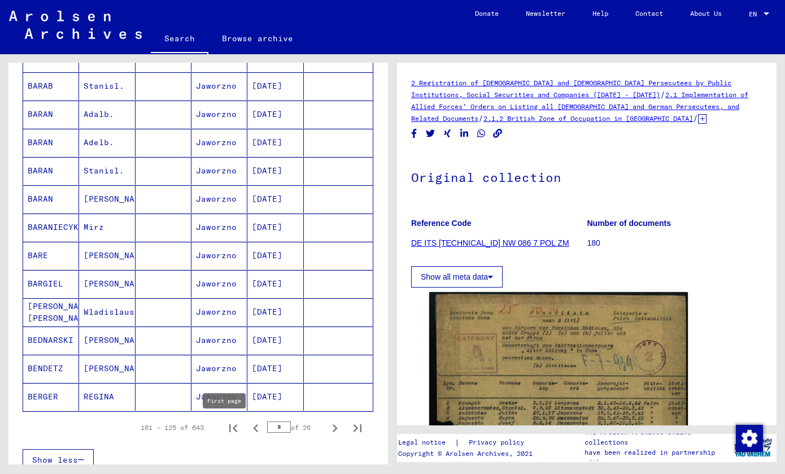
click at [229, 429] on icon "First page" at bounding box center [233, 428] width 8 height 8
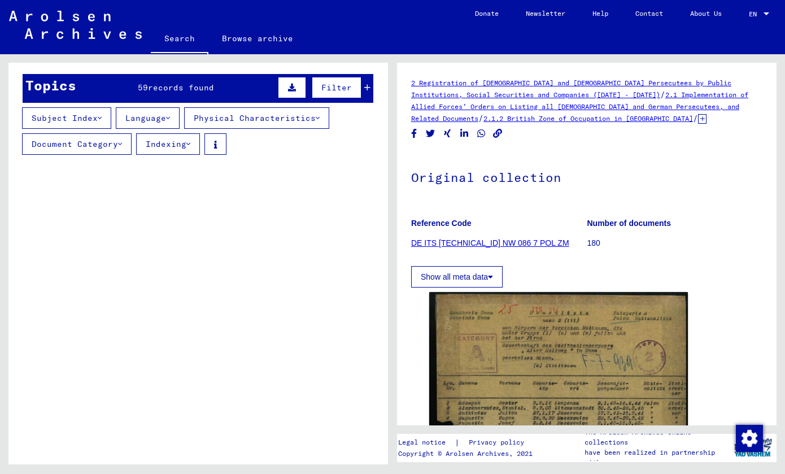
scroll to position [594, 0]
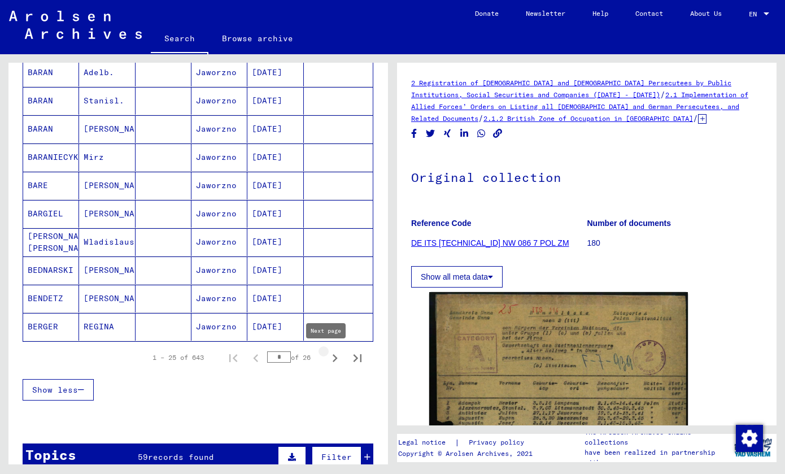
click at [327, 359] on icon "Next page" at bounding box center [335, 358] width 16 height 16
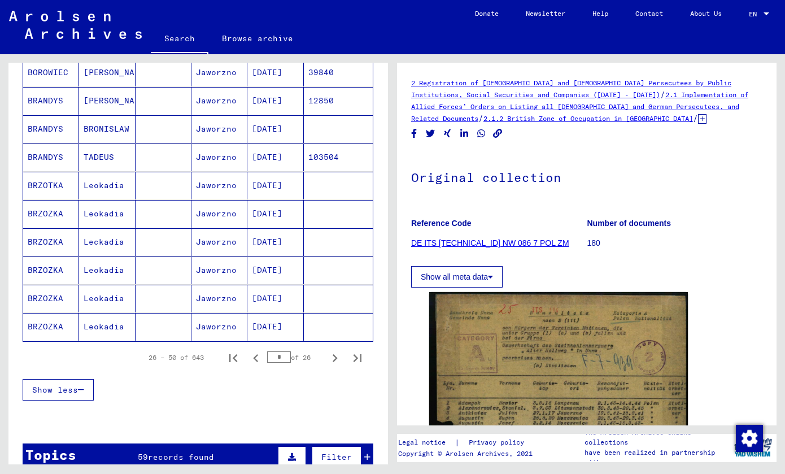
click at [327, 359] on icon "Next page" at bounding box center [335, 358] width 16 height 16
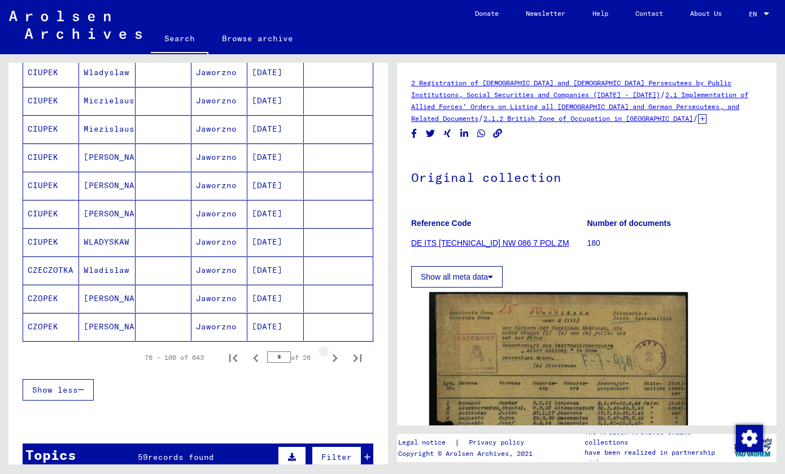
click at [327, 359] on icon "Next page" at bounding box center [335, 358] width 16 height 16
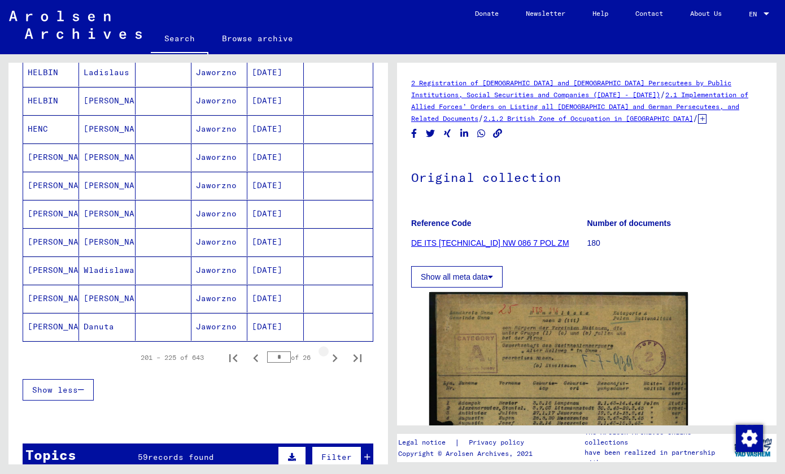
click at [327, 359] on icon "Next page" at bounding box center [335, 358] width 16 height 16
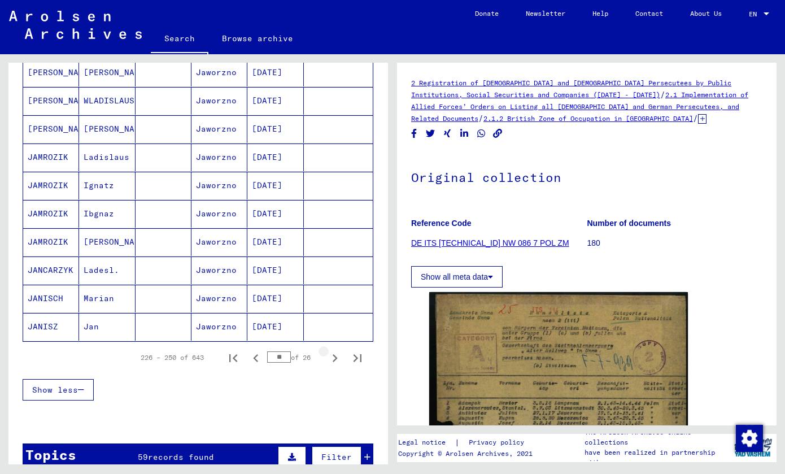
click at [327, 359] on icon "Next page" at bounding box center [335, 358] width 16 height 16
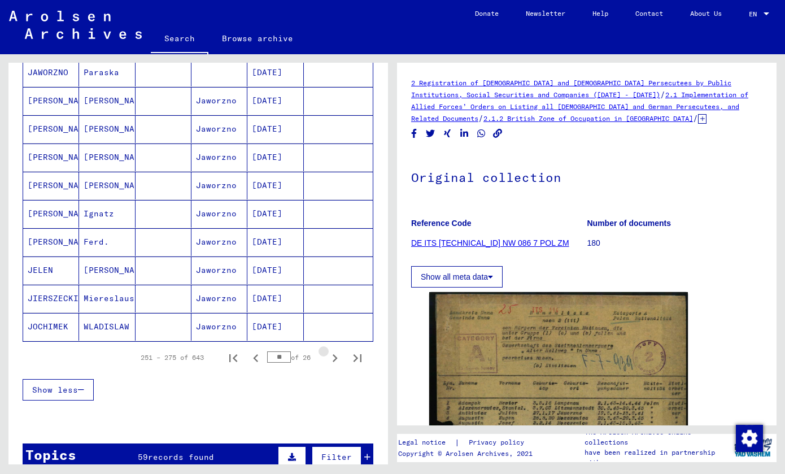
click at [327, 359] on icon "Next page" at bounding box center [335, 358] width 16 height 16
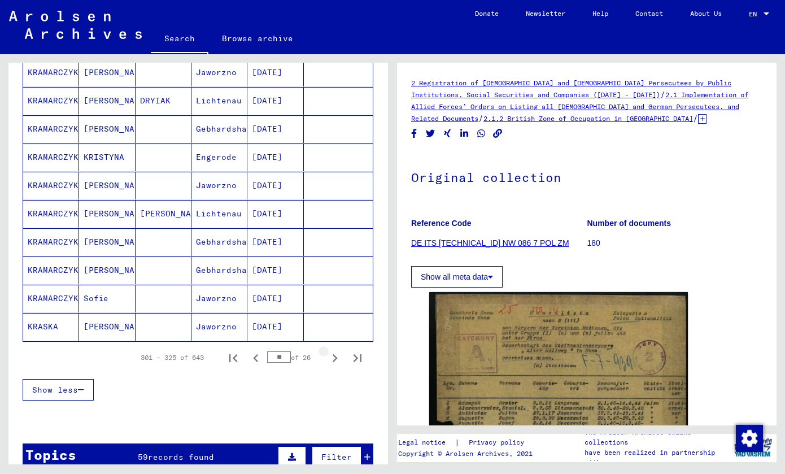
click at [327, 359] on icon "Next page" at bounding box center [335, 358] width 16 height 16
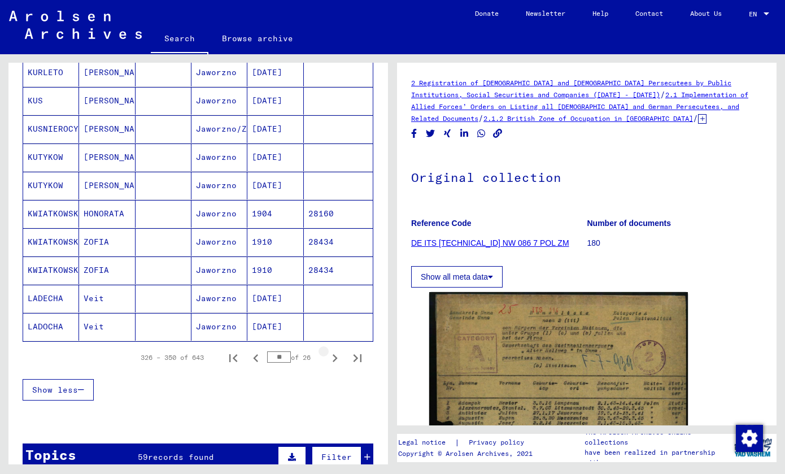
click at [327, 359] on icon "Next page" at bounding box center [335, 358] width 16 height 16
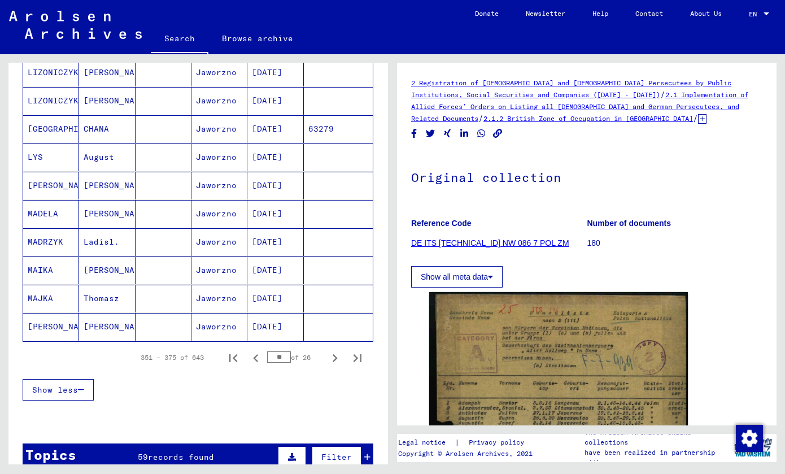
click at [327, 359] on icon "Next page" at bounding box center [335, 358] width 16 height 16
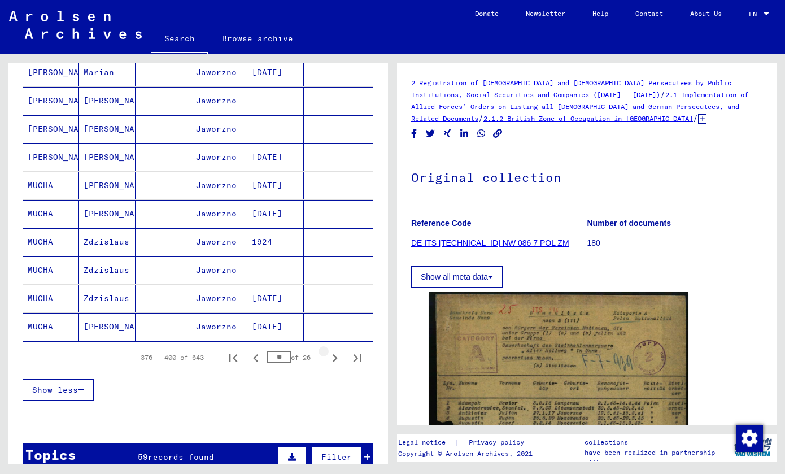
click at [327, 359] on icon "Next page" at bounding box center [335, 358] width 16 height 16
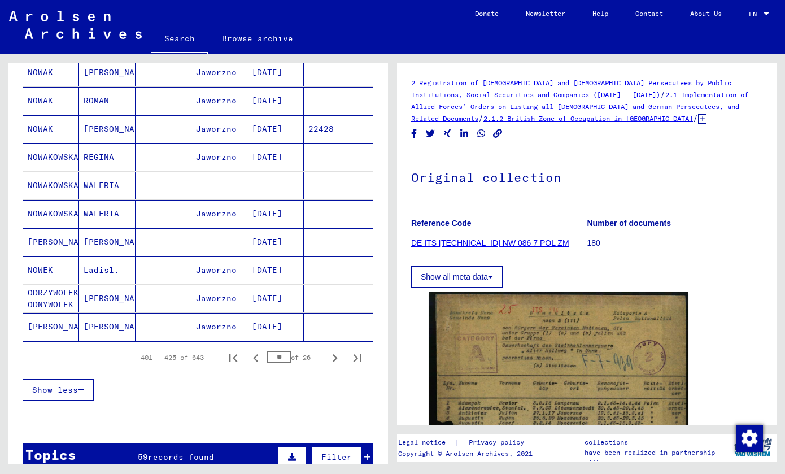
click at [327, 359] on icon "Next page" at bounding box center [335, 358] width 16 height 16
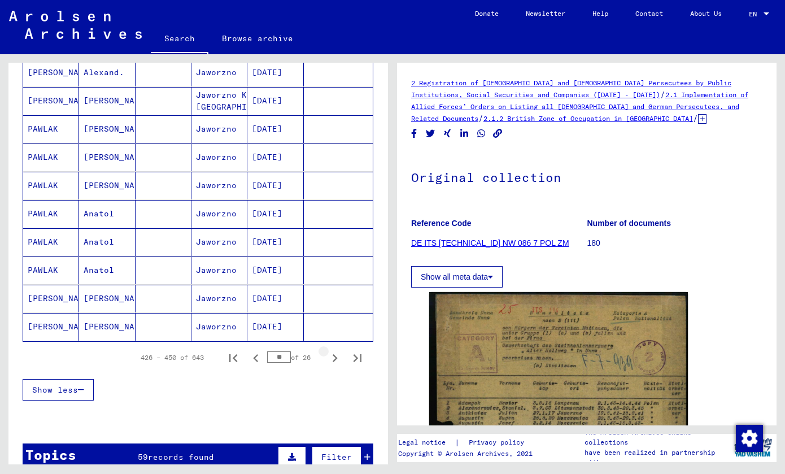
click at [327, 359] on icon "Next page" at bounding box center [335, 358] width 16 height 16
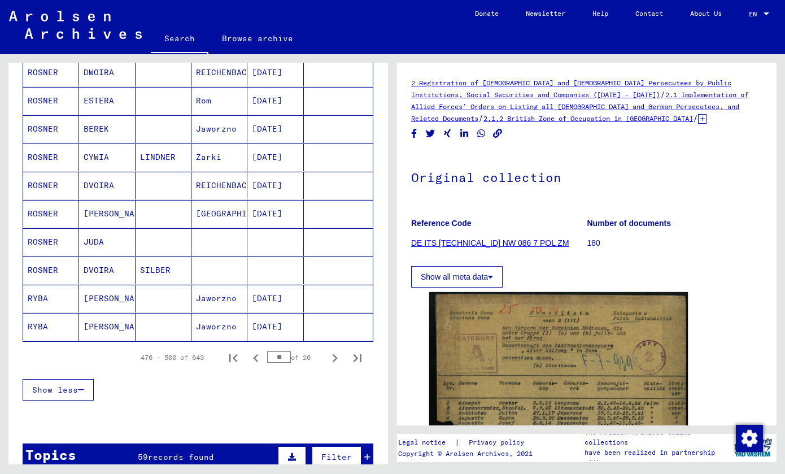
click at [327, 359] on icon "Next page" at bounding box center [335, 358] width 16 height 16
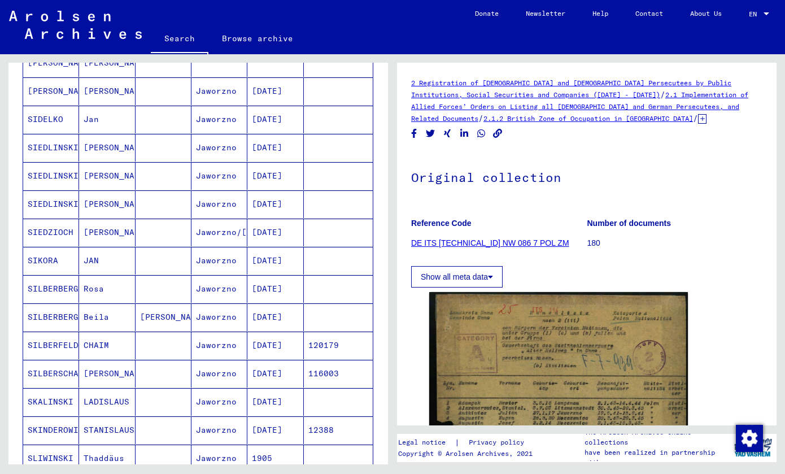
scroll to position [578, 0]
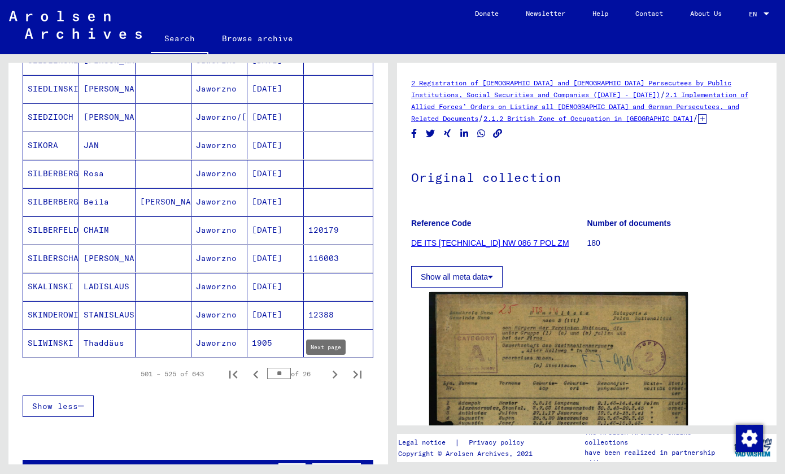
click at [327, 374] on icon "Next page" at bounding box center [335, 375] width 16 height 16
type input "**"
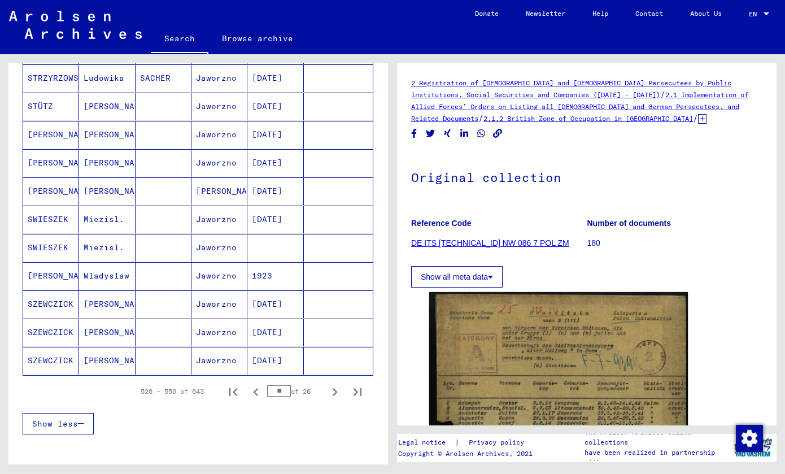
scroll to position [0, 0]
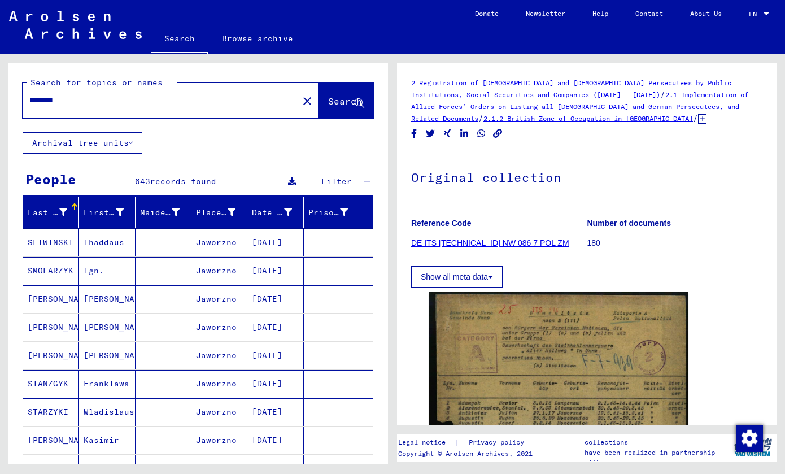
click at [123, 105] on input "********" at bounding box center [160, 100] width 262 height 12
type input "**********"
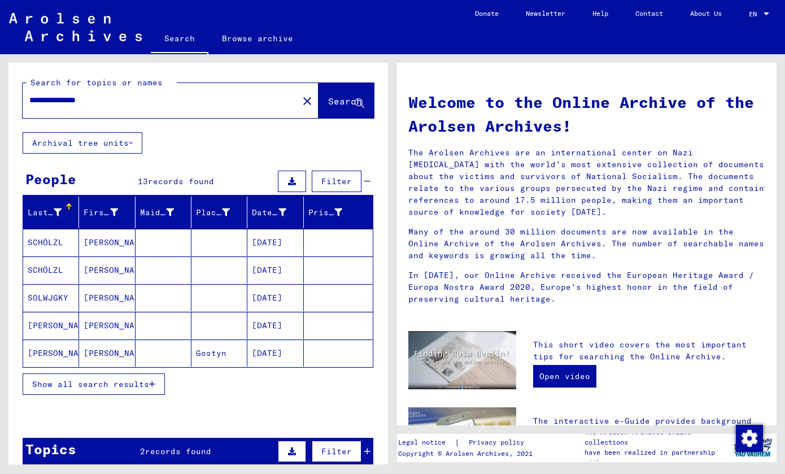
click at [119, 386] on span "Show all search results" at bounding box center [90, 384] width 117 height 10
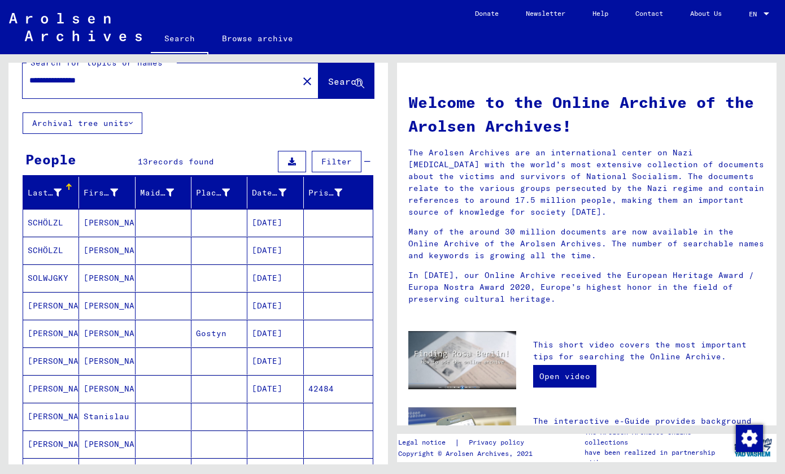
scroll to position [52, 0]
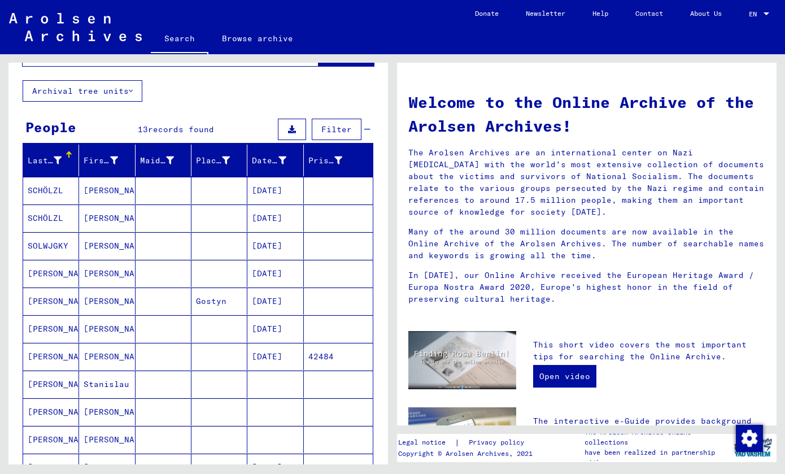
click at [205, 359] on mat-cell at bounding box center [220, 356] width 56 height 27
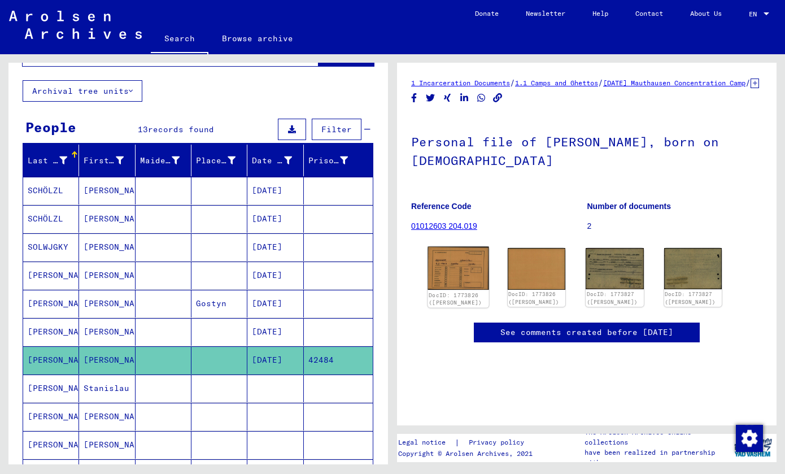
click at [481, 286] on img at bounding box center [458, 269] width 61 height 44
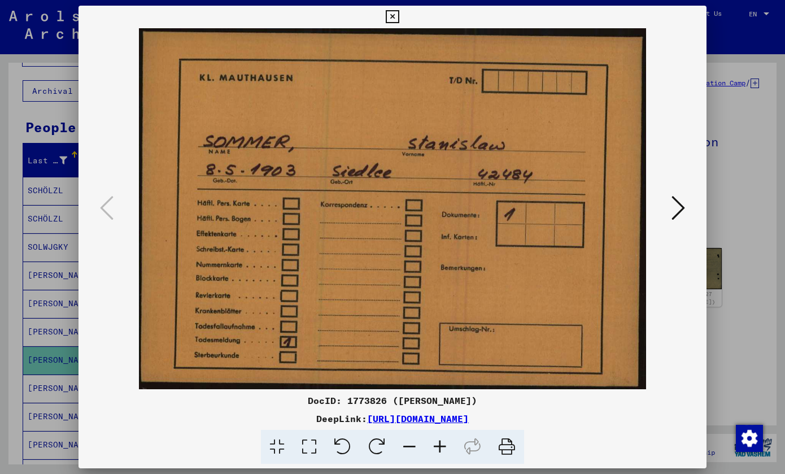
click at [399, 16] on icon at bounding box center [392, 17] width 13 height 14
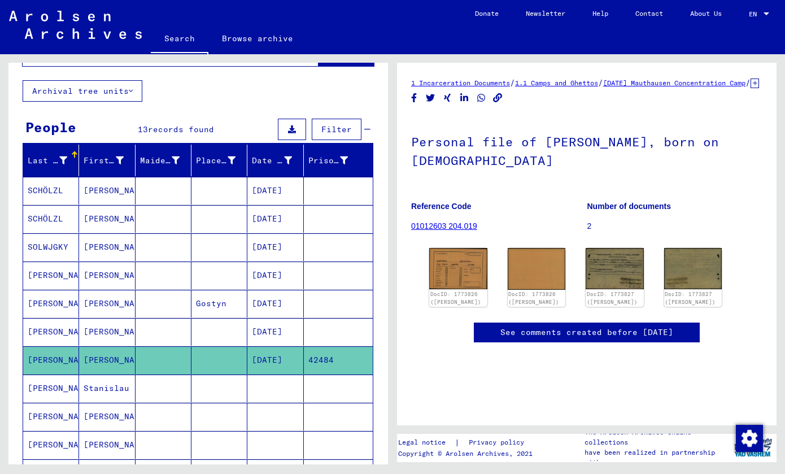
click at [205, 384] on mat-cell at bounding box center [220, 389] width 56 height 28
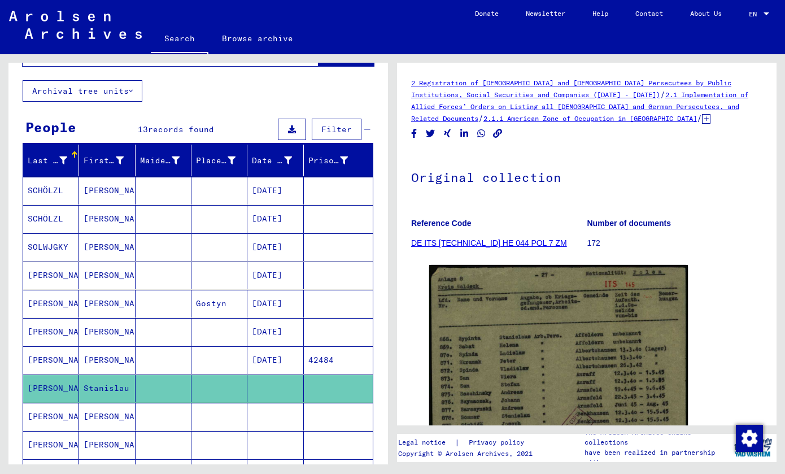
click at [515, 383] on img at bounding box center [558, 446] width 259 height 363
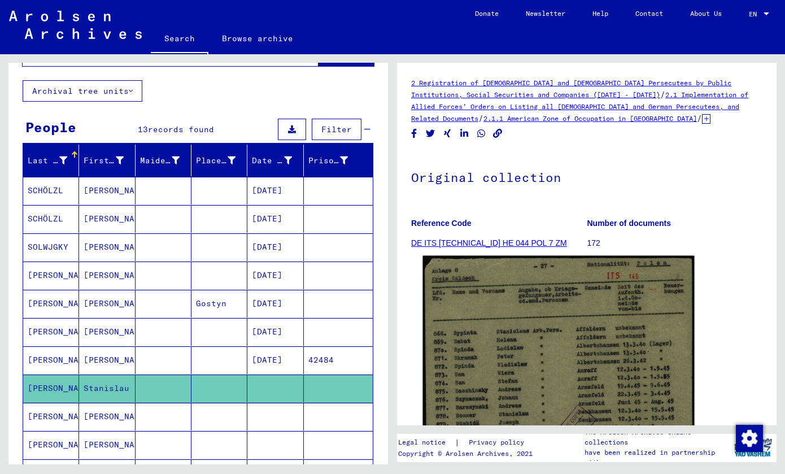
click at [498, 324] on img at bounding box center [559, 446] width 272 height 381
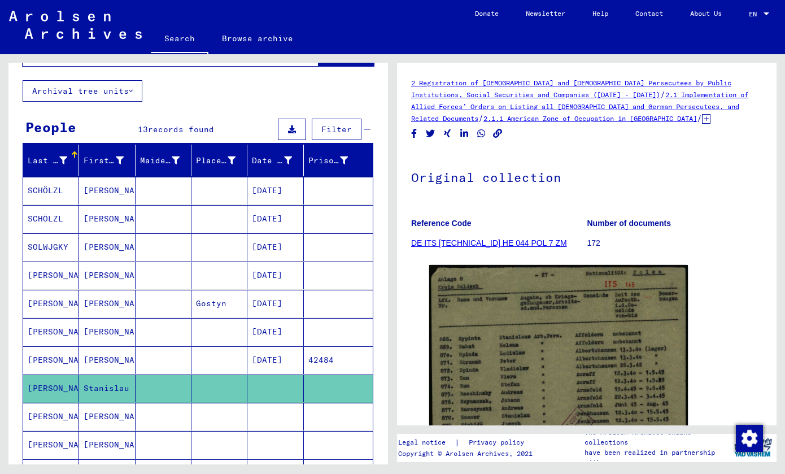
click at [98, 407] on mat-cell "[PERSON_NAME]" at bounding box center [107, 417] width 56 height 28
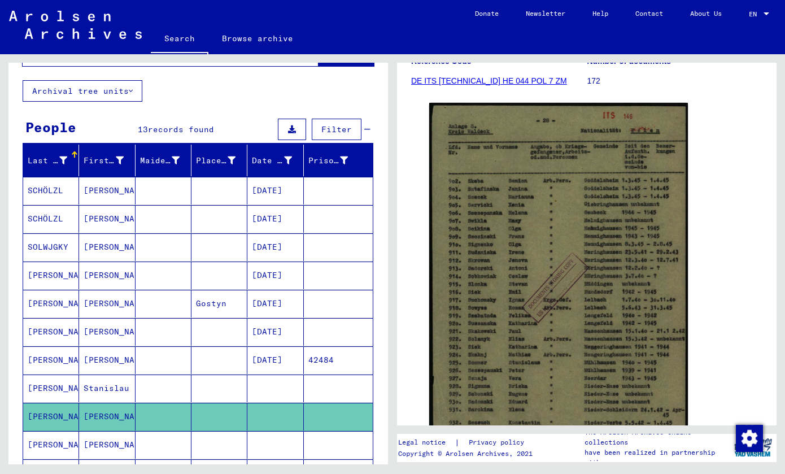
scroll to position [147, 0]
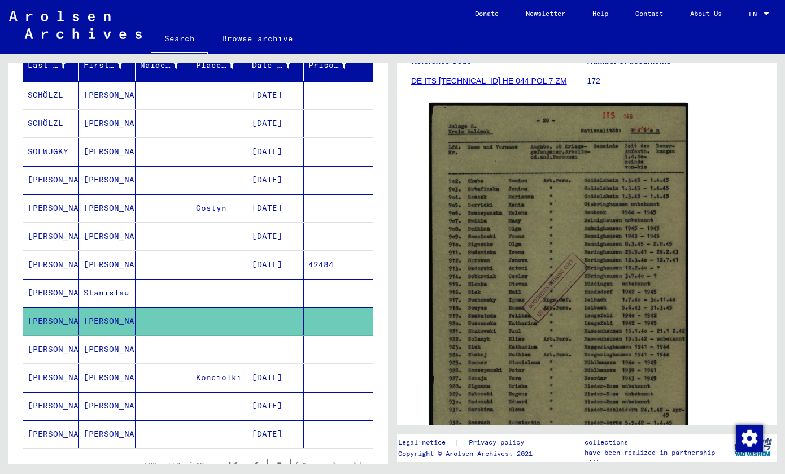
click at [238, 347] on mat-cell at bounding box center [220, 350] width 56 height 28
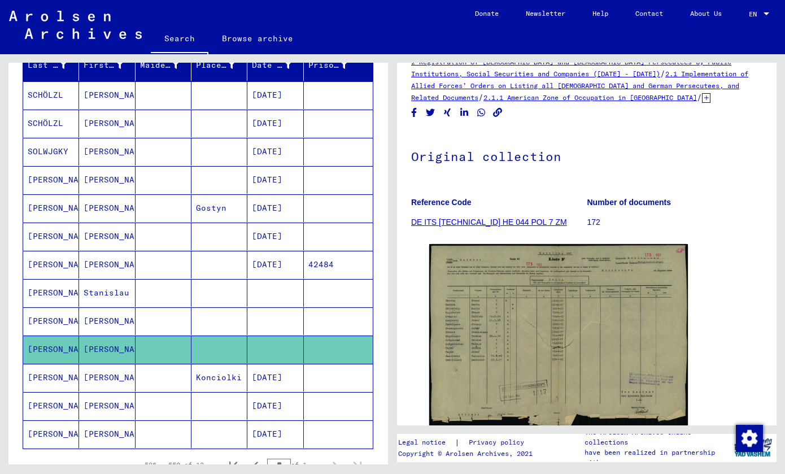
scroll to position [109, 0]
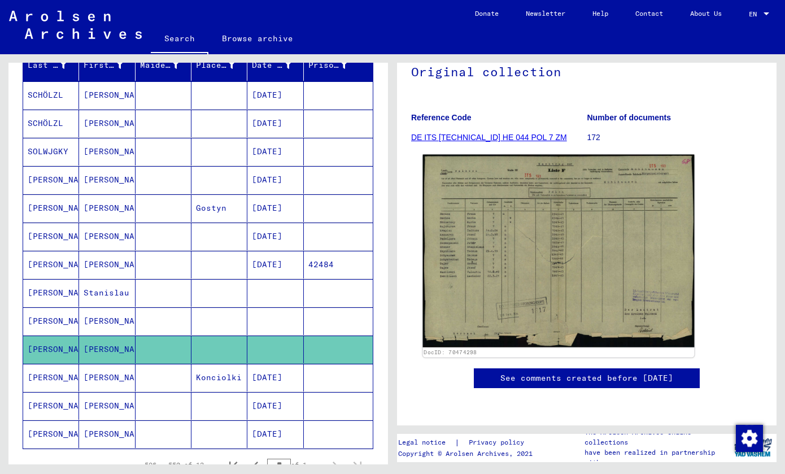
click at [491, 220] on img at bounding box center [559, 251] width 272 height 193
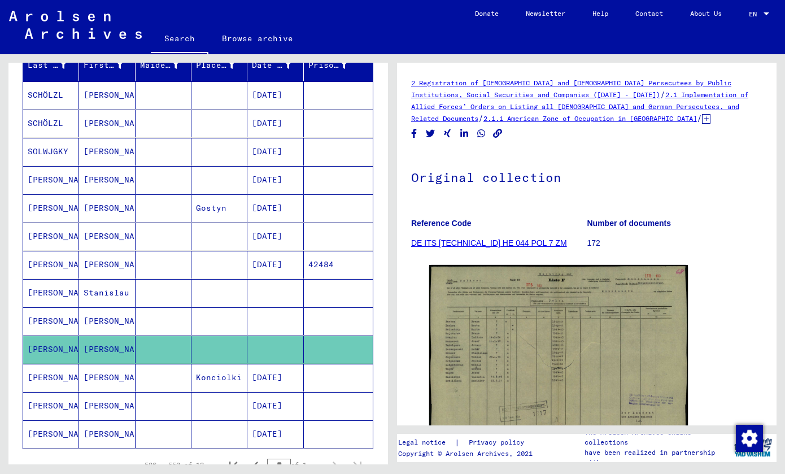
click at [213, 387] on mat-cell "Konciolki" at bounding box center [220, 378] width 56 height 28
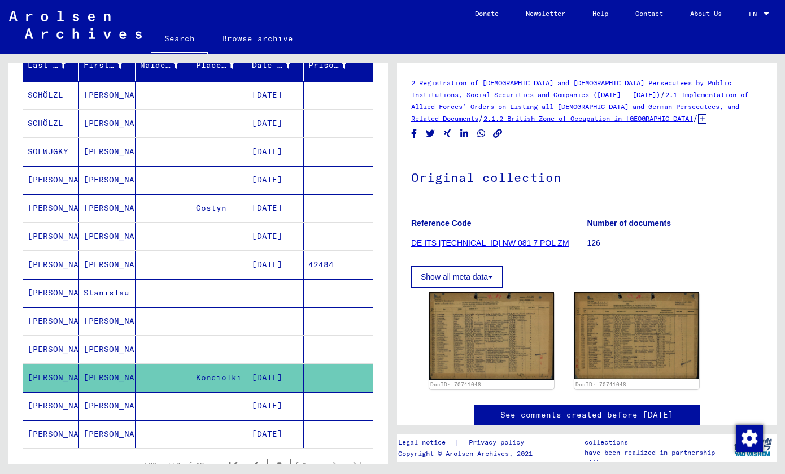
click at [211, 394] on mat-cell at bounding box center [220, 406] width 56 height 28
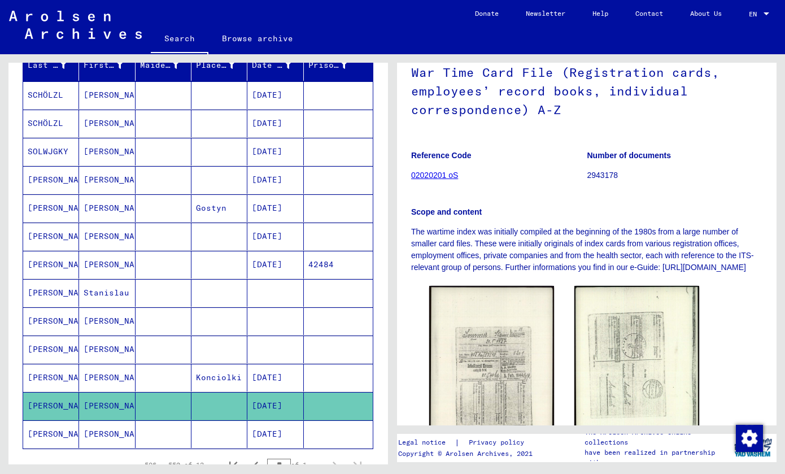
scroll to position [293, 0]
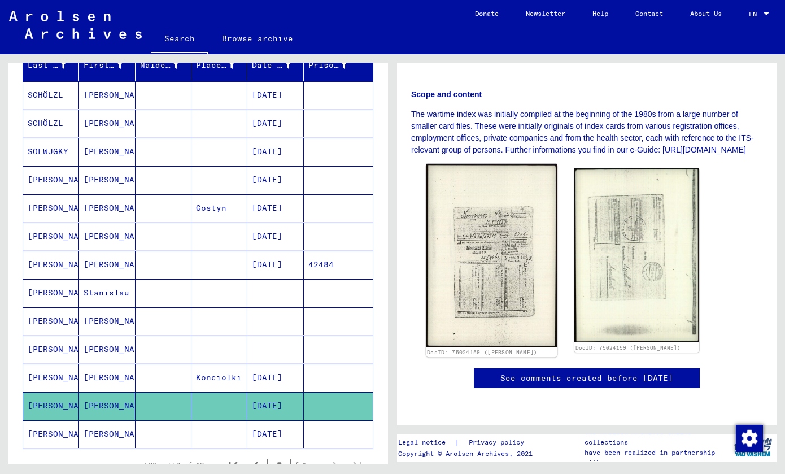
click at [502, 203] on img at bounding box center [491, 255] width 131 height 183
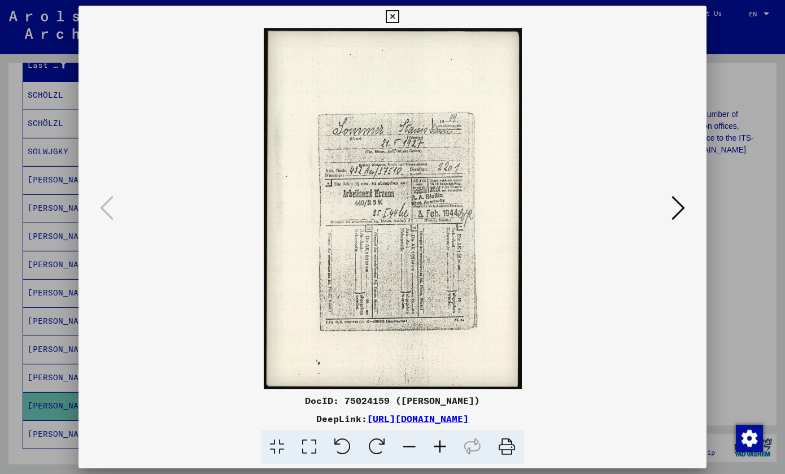
click at [681, 214] on icon at bounding box center [679, 207] width 14 height 27
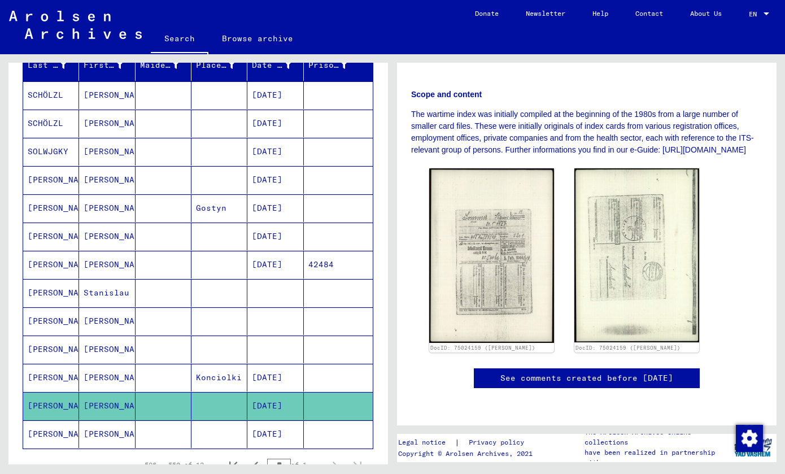
click at [262, 429] on mat-cell "[DATE]" at bounding box center [276, 434] width 56 height 28
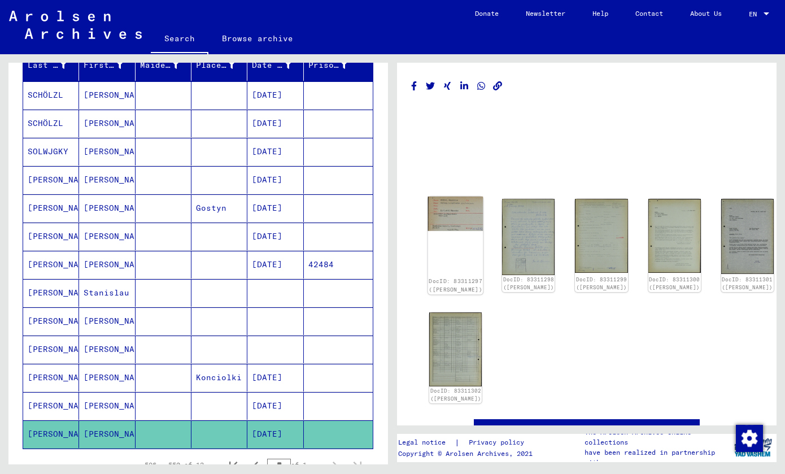
click at [448, 201] on img at bounding box center [455, 214] width 55 height 34
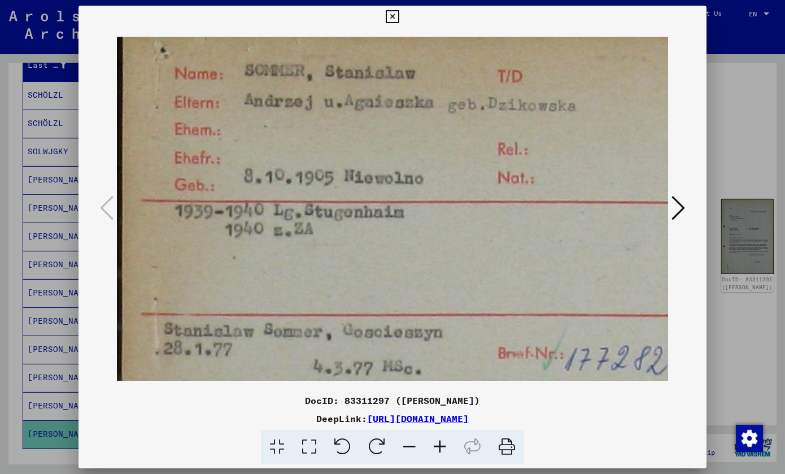
click at [680, 212] on icon at bounding box center [679, 207] width 14 height 27
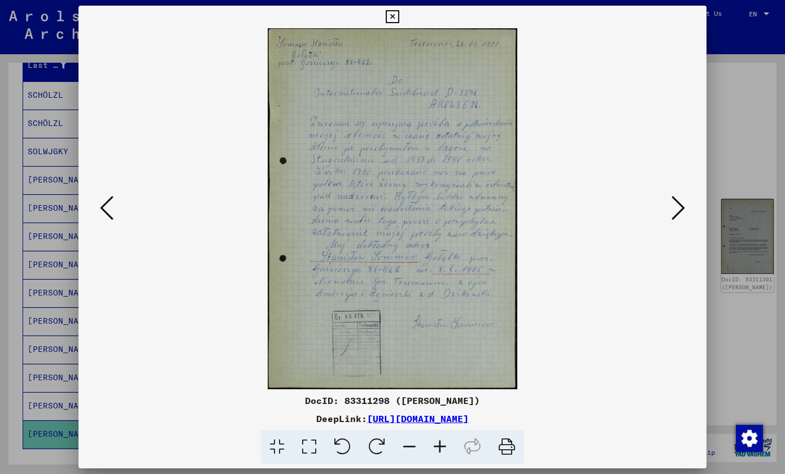
click at [680, 212] on icon at bounding box center [679, 207] width 14 height 27
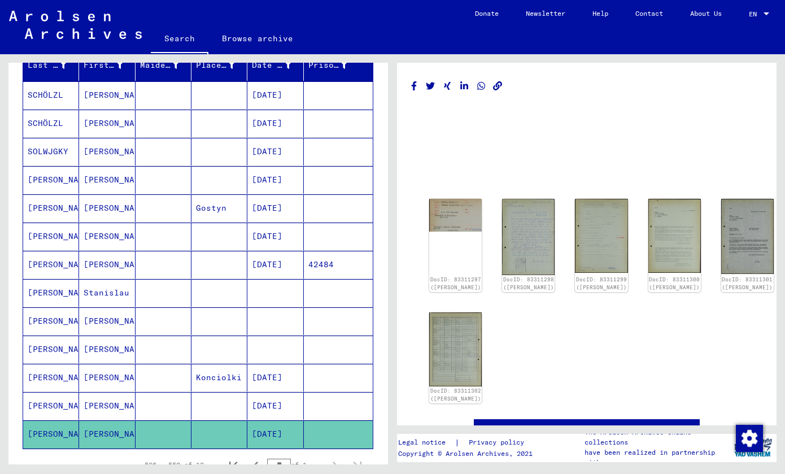
scroll to position [432, 0]
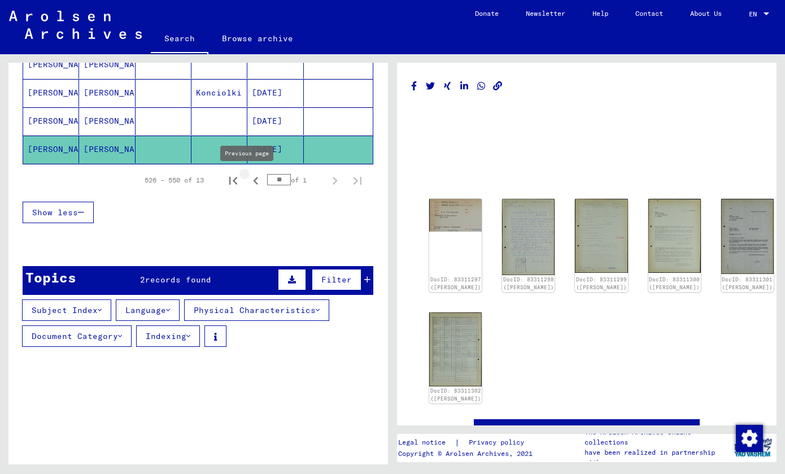
click at [255, 184] on icon "Previous page" at bounding box center [256, 181] width 16 height 16
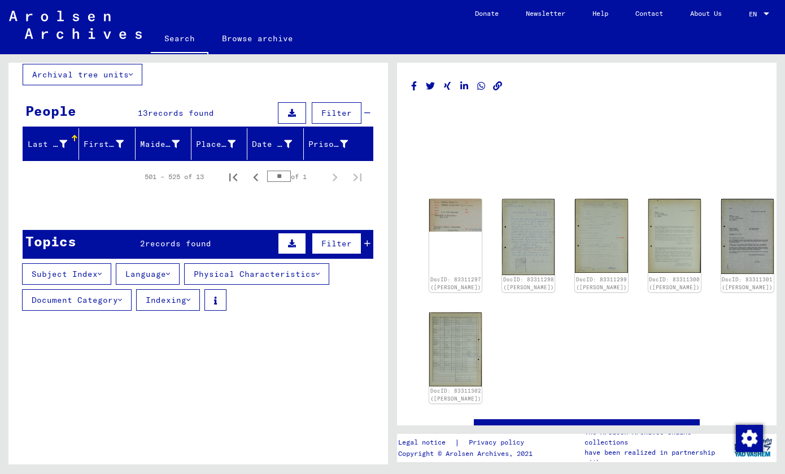
scroll to position [0, 0]
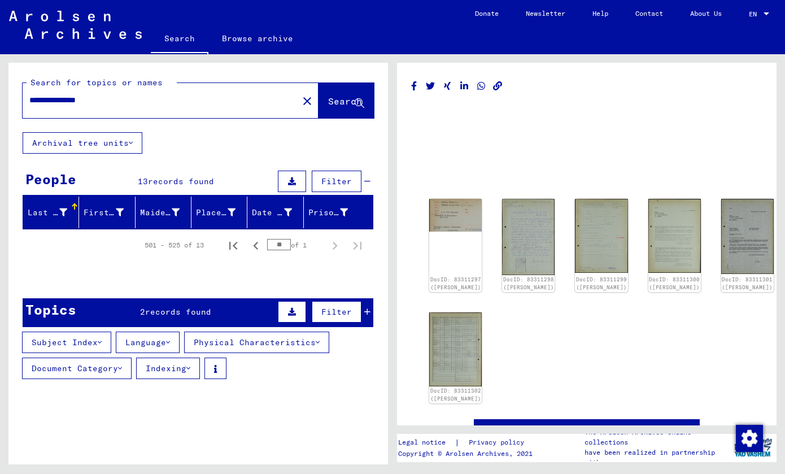
click at [150, 179] on span "records found" at bounding box center [181, 181] width 66 height 10
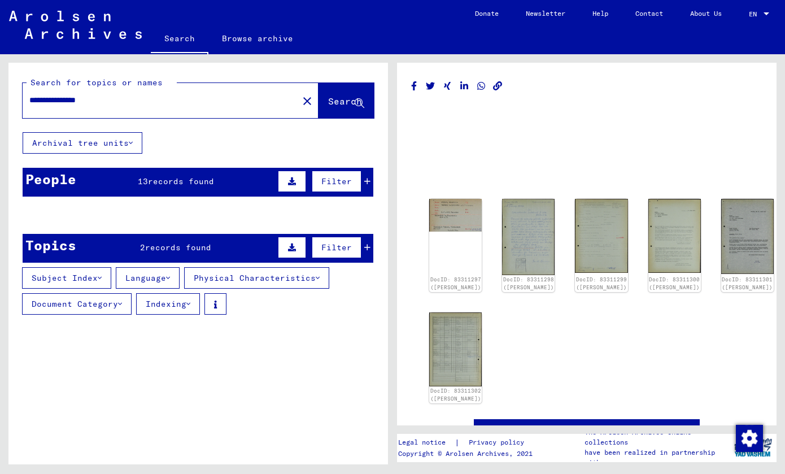
click at [150, 179] on span "records found" at bounding box center [181, 181] width 66 height 10
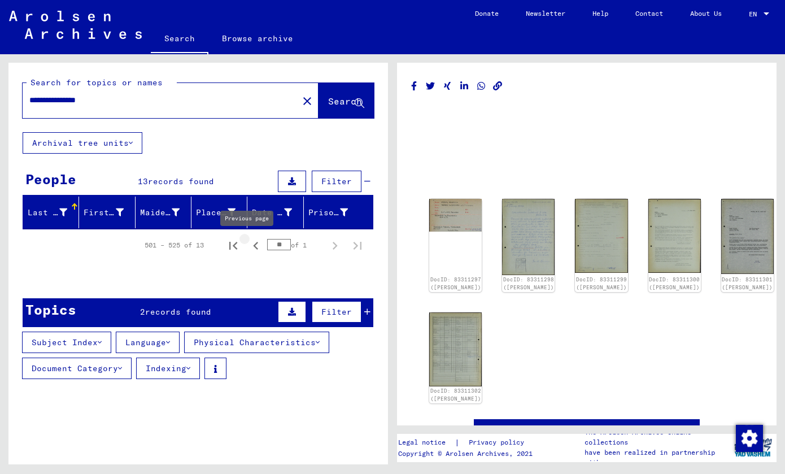
click at [248, 253] on icon "Previous page" at bounding box center [256, 246] width 16 height 16
click at [231, 250] on icon "First page" at bounding box center [233, 246] width 16 height 16
type input "*"
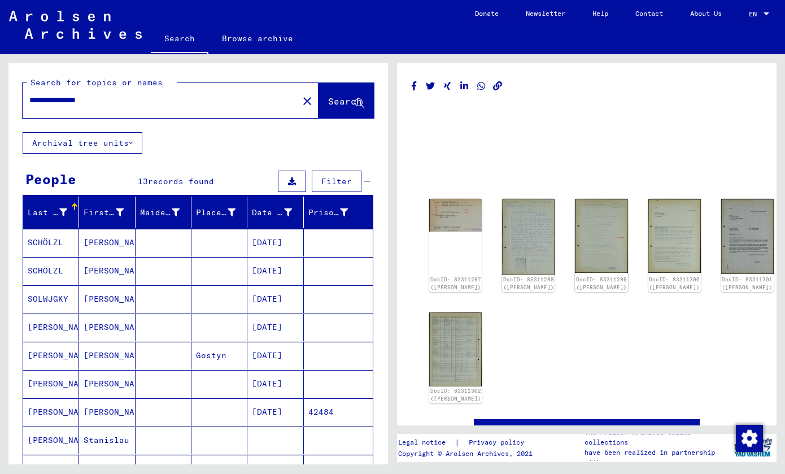
click at [67, 101] on input "**********" at bounding box center [160, 100] width 262 height 12
type input "**********"
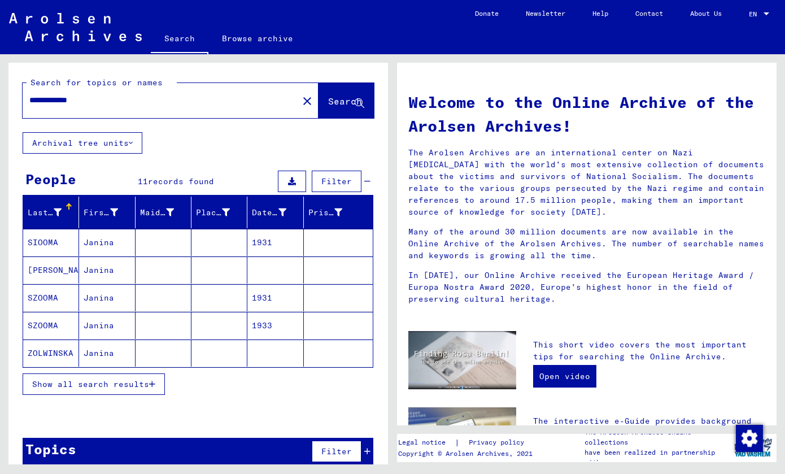
click at [106, 383] on span "Show all search results" at bounding box center [90, 384] width 117 height 10
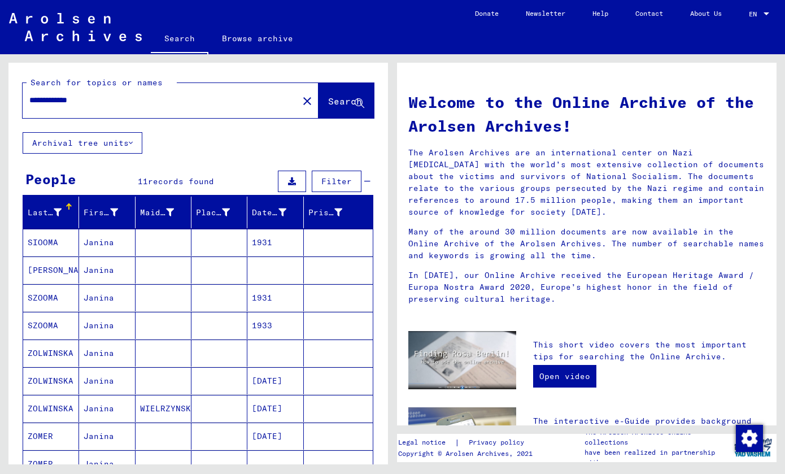
scroll to position [108, 0]
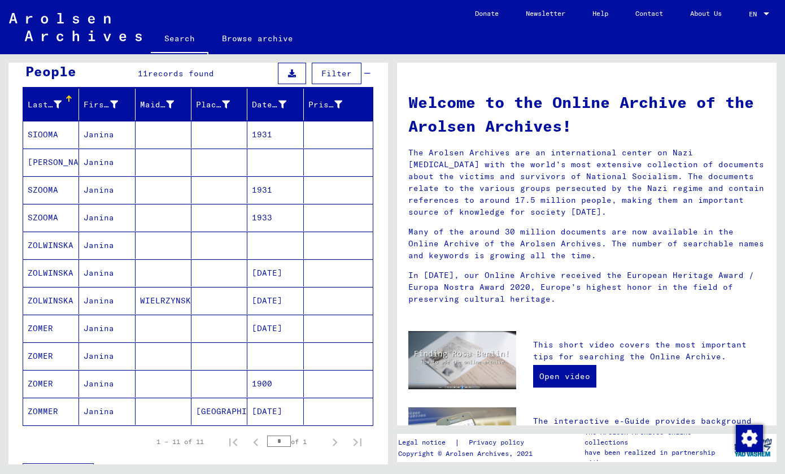
click at [231, 313] on mat-cell at bounding box center [220, 300] width 56 height 27
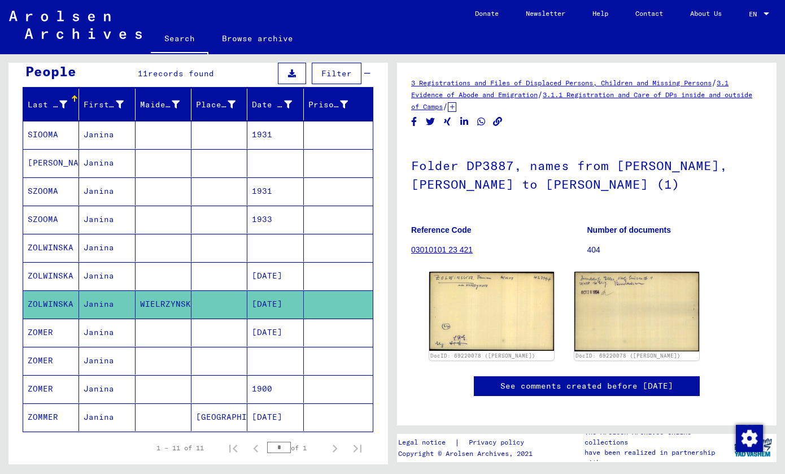
click at [229, 323] on mat-cell at bounding box center [220, 333] width 56 height 28
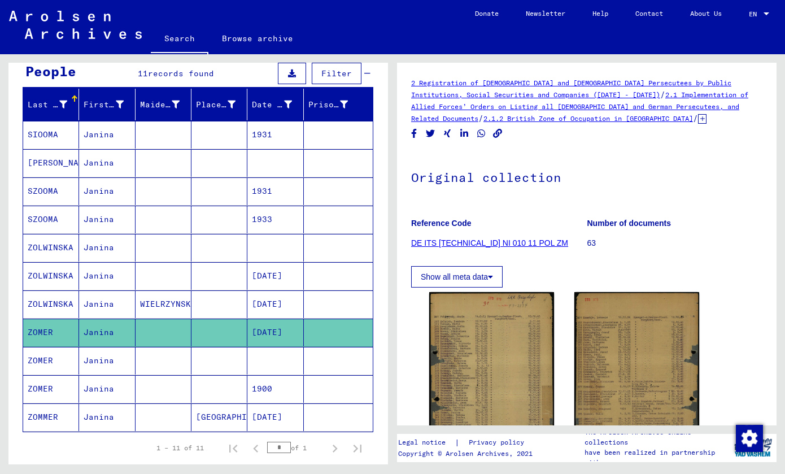
scroll to position [200, 0]
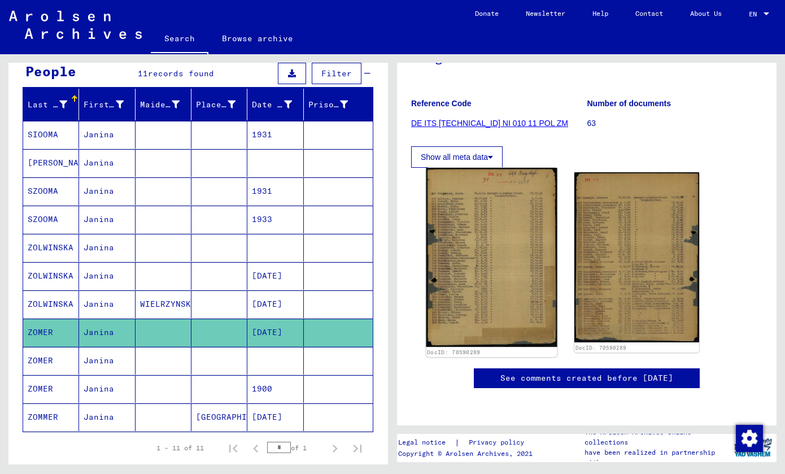
click at [468, 168] on img at bounding box center [491, 257] width 131 height 179
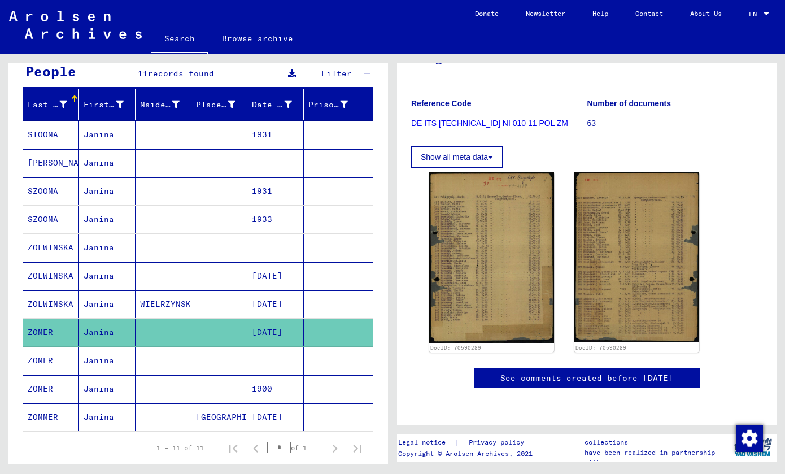
click at [184, 159] on mat-cell at bounding box center [164, 163] width 56 height 28
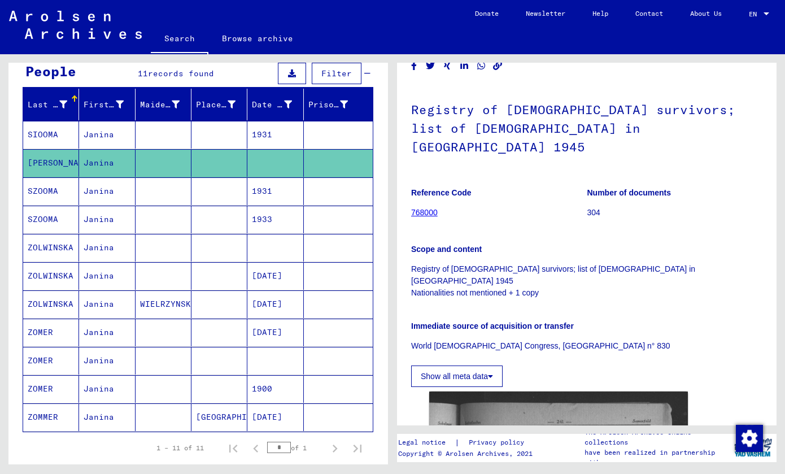
scroll to position [203, 0]
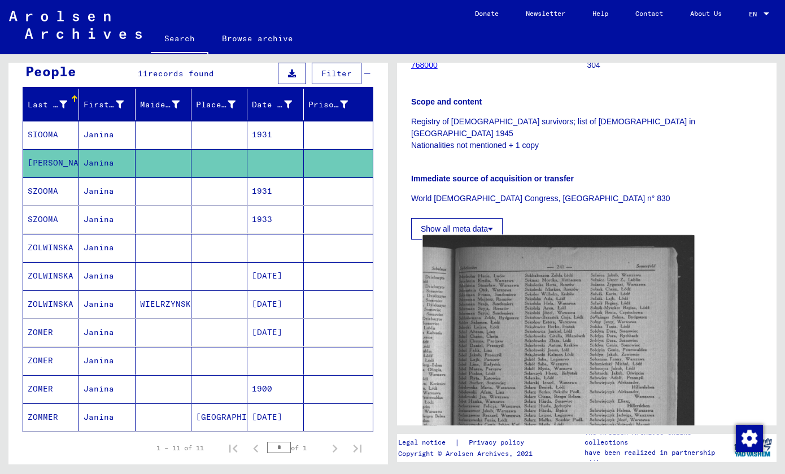
click at [573, 343] on img at bounding box center [559, 418] width 272 height 366
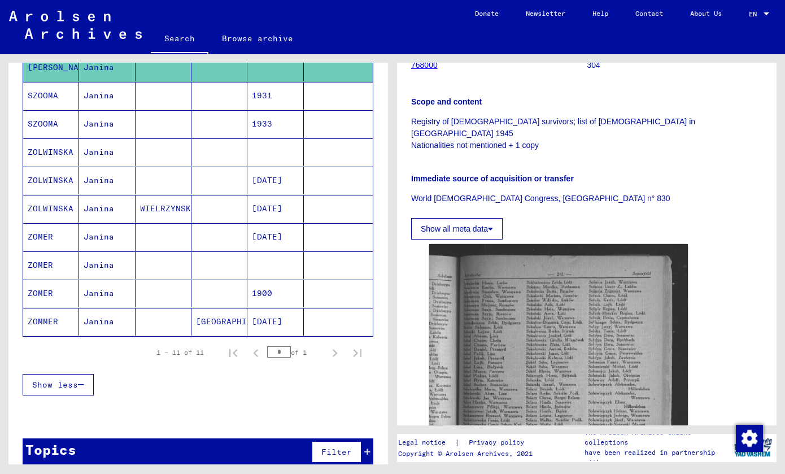
scroll to position [0, 0]
